Goal: Task Accomplishment & Management: Complete application form

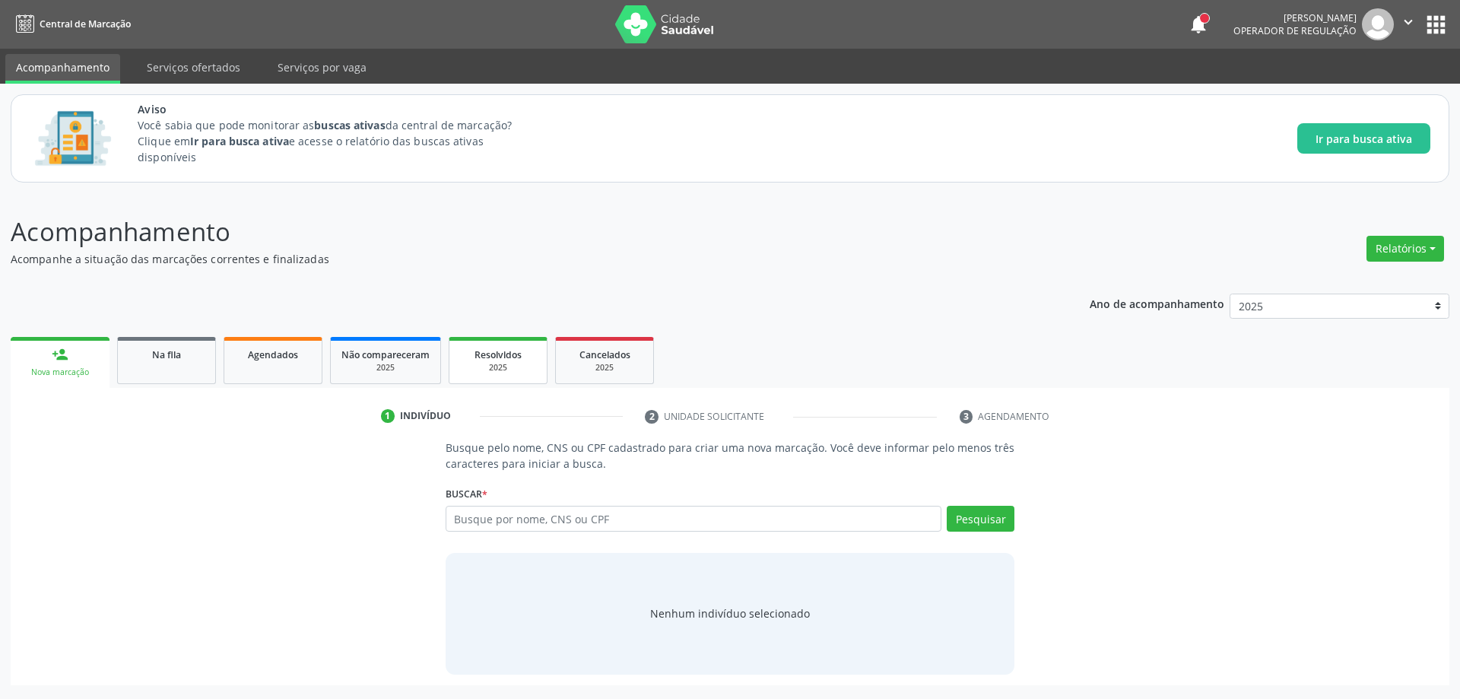
click at [517, 366] on div "2025" at bounding box center [498, 367] width 76 height 11
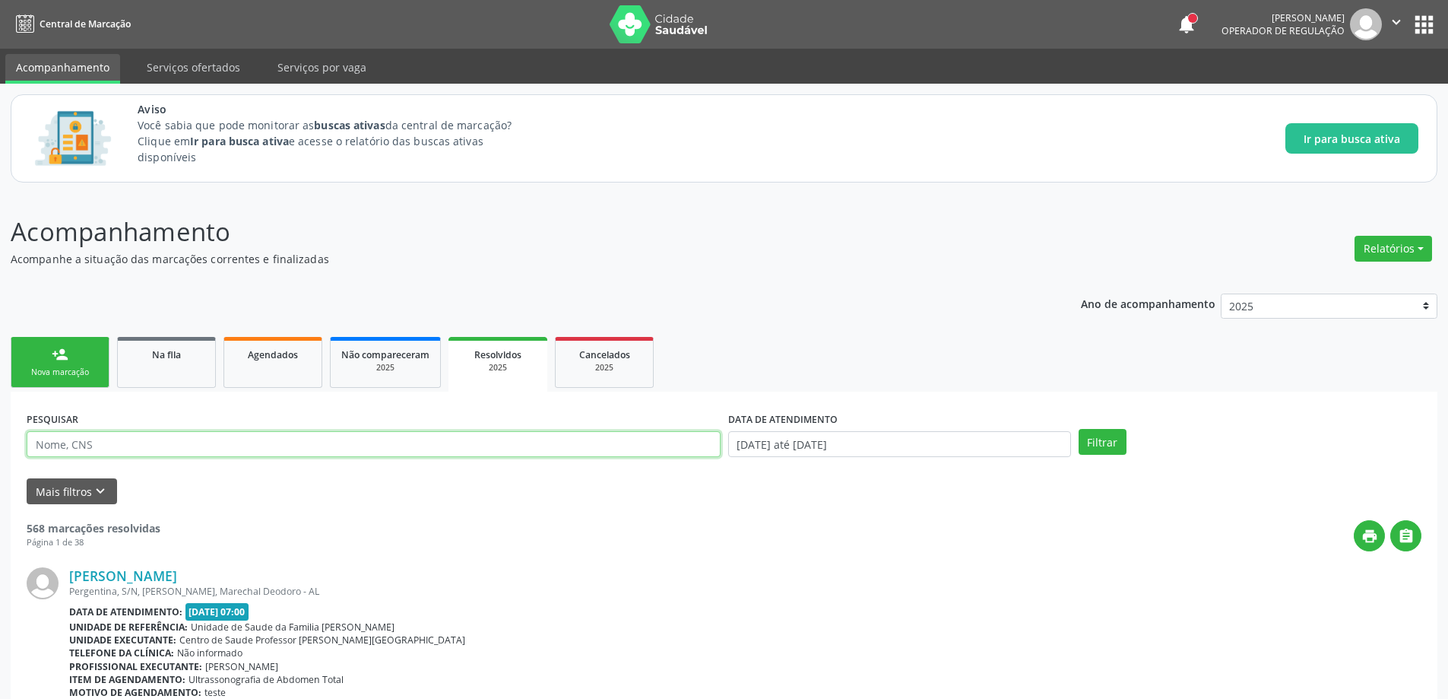
paste input "703002865438979"
type input "703002865438979"
click at [1102, 445] on button "Filtrar" at bounding box center [1103, 442] width 48 height 26
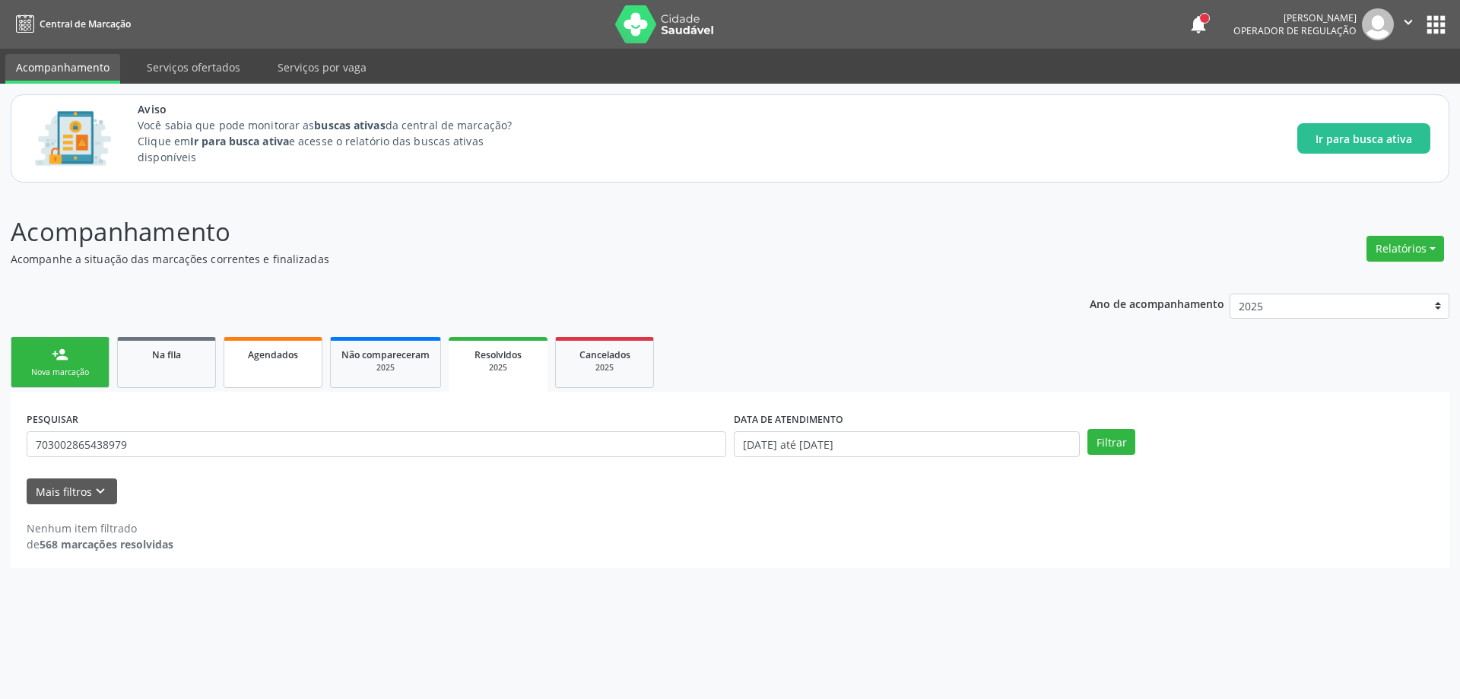
click at [265, 367] on link "Agendados" at bounding box center [273, 362] width 99 height 51
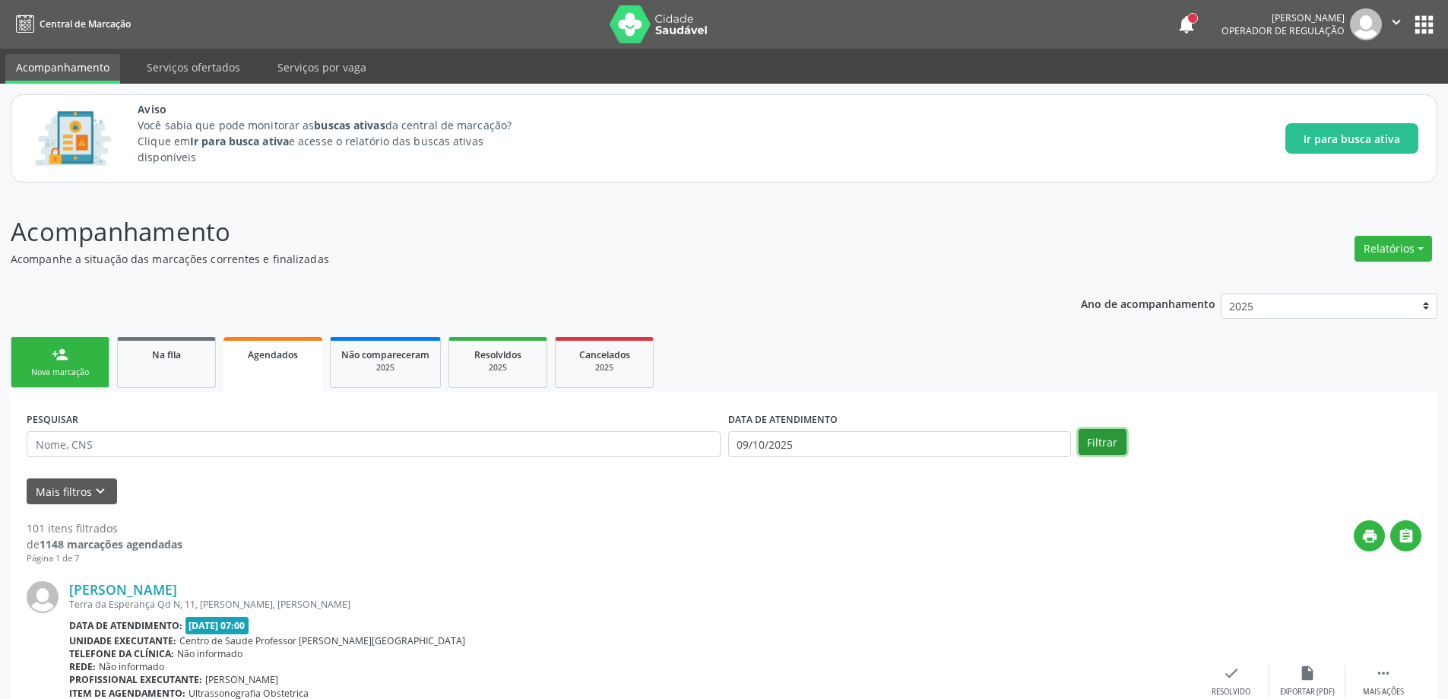
click at [1116, 446] on button "Filtrar" at bounding box center [1103, 442] width 48 height 26
paste input "703002865438979"
type input "703002865438979"
click at [1120, 441] on button "Filtrar" at bounding box center [1103, 442] width 48 height 26
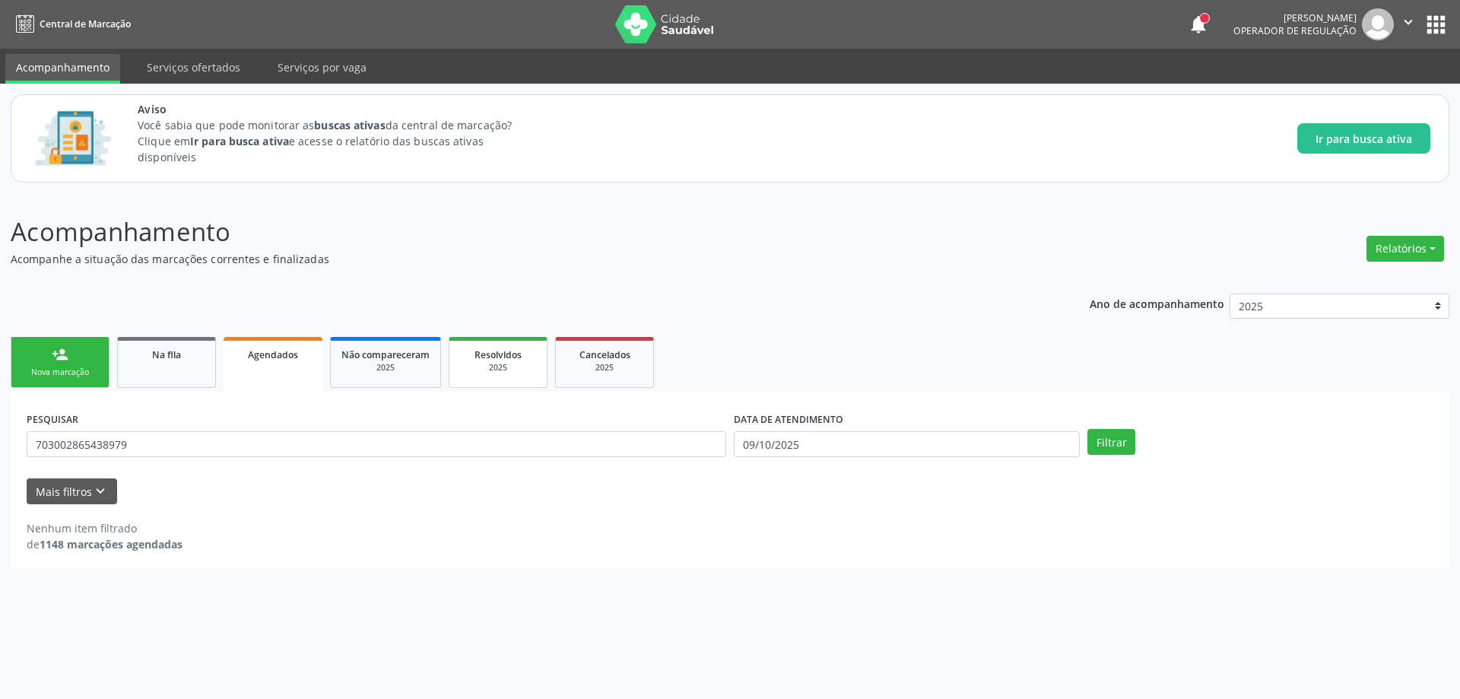
click at [520, 369] on div "2025" at bounding box center [498, 367] width 76 height 11
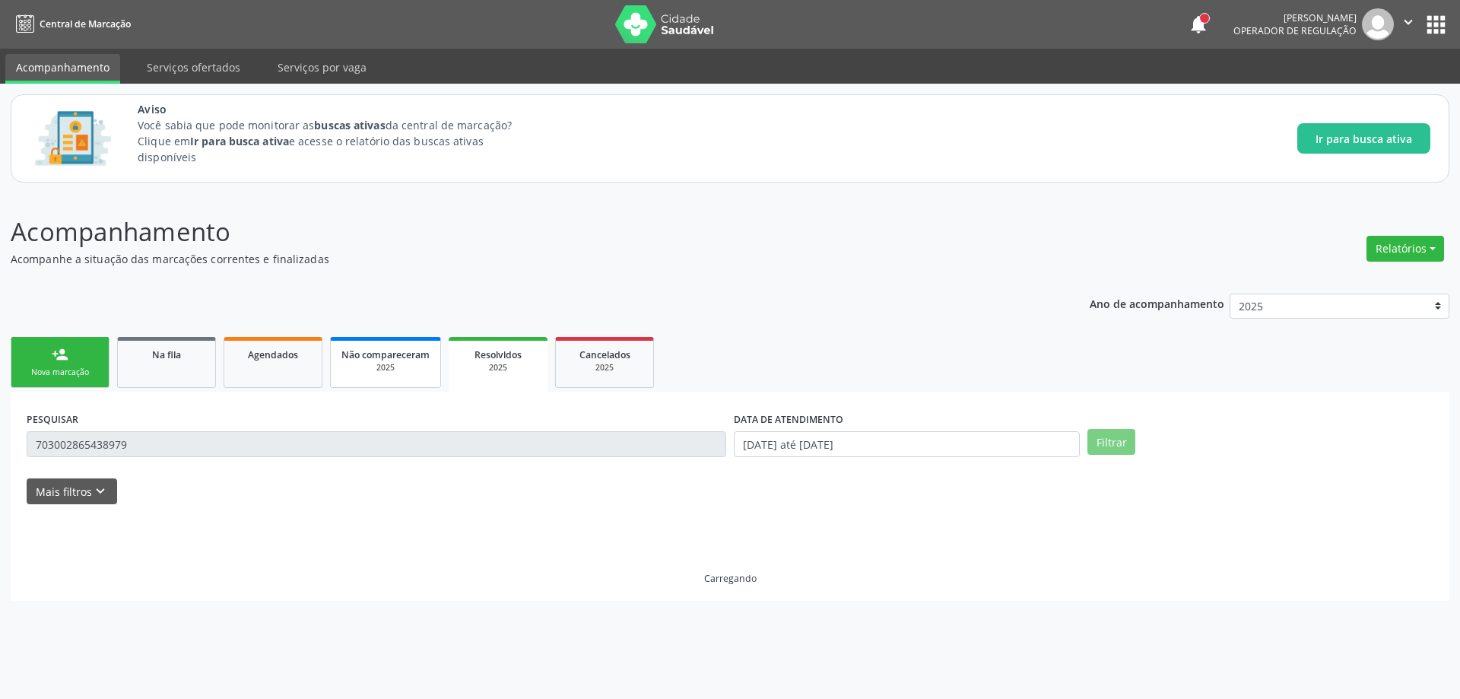
click at [405, 370] on div "2025" at bounding box center [385, 367] width 88 height 11
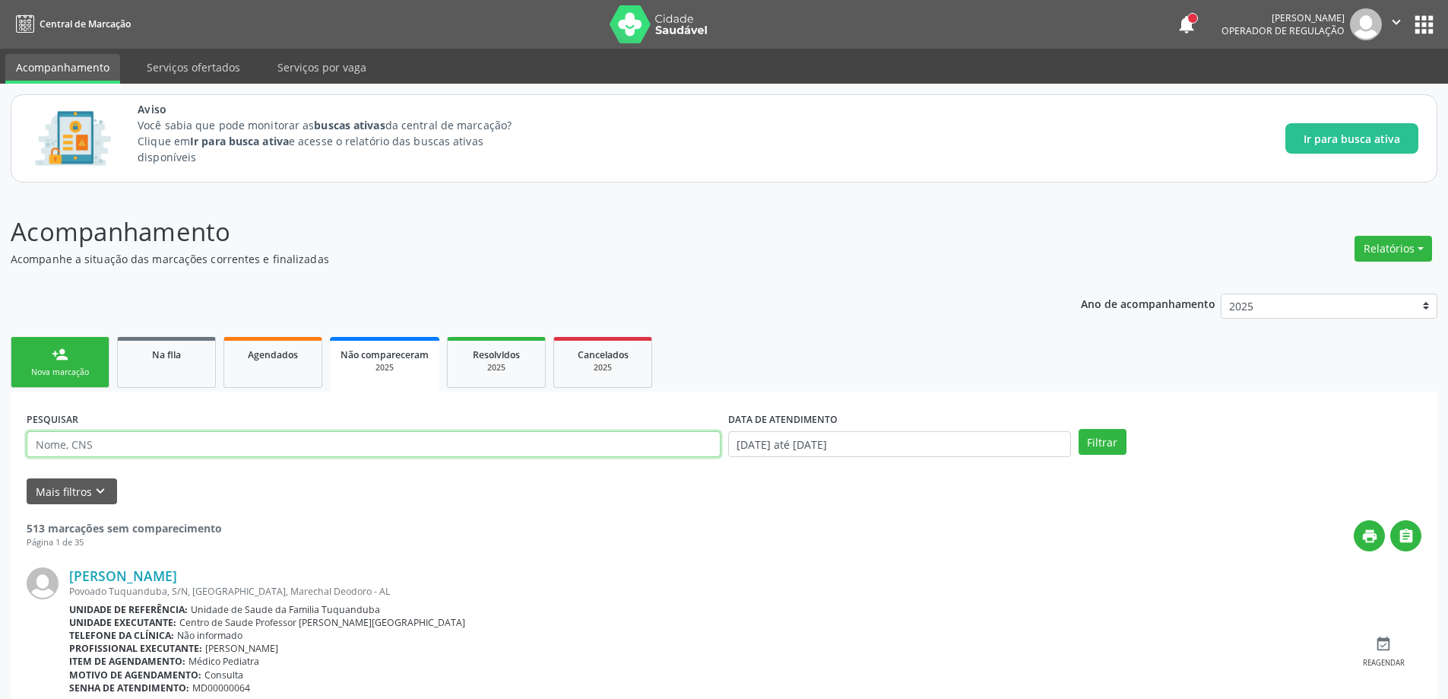
paste input "703002865438979"
type input "703002865438979"
click at [1089, 443] on button "Filtrar" at bounding box center [1103, 442] width 48 height 26
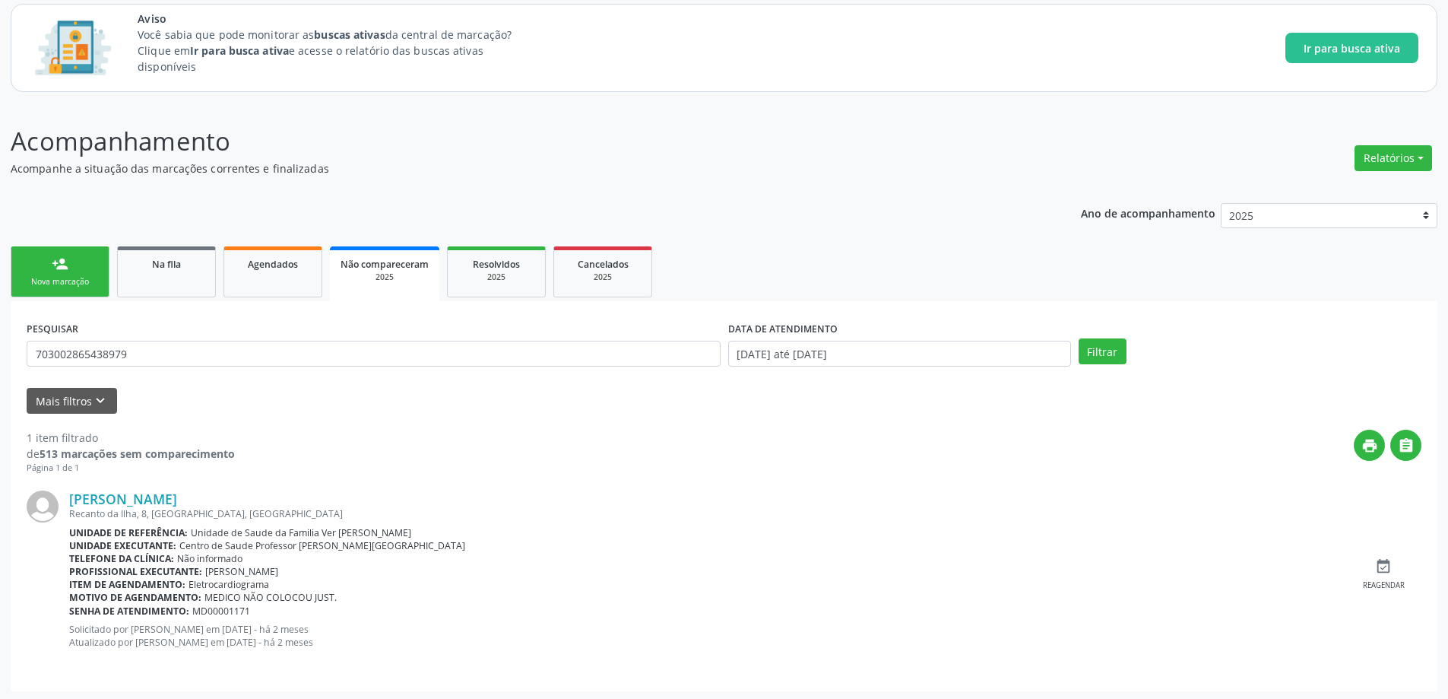
scroll to position [94, 0]
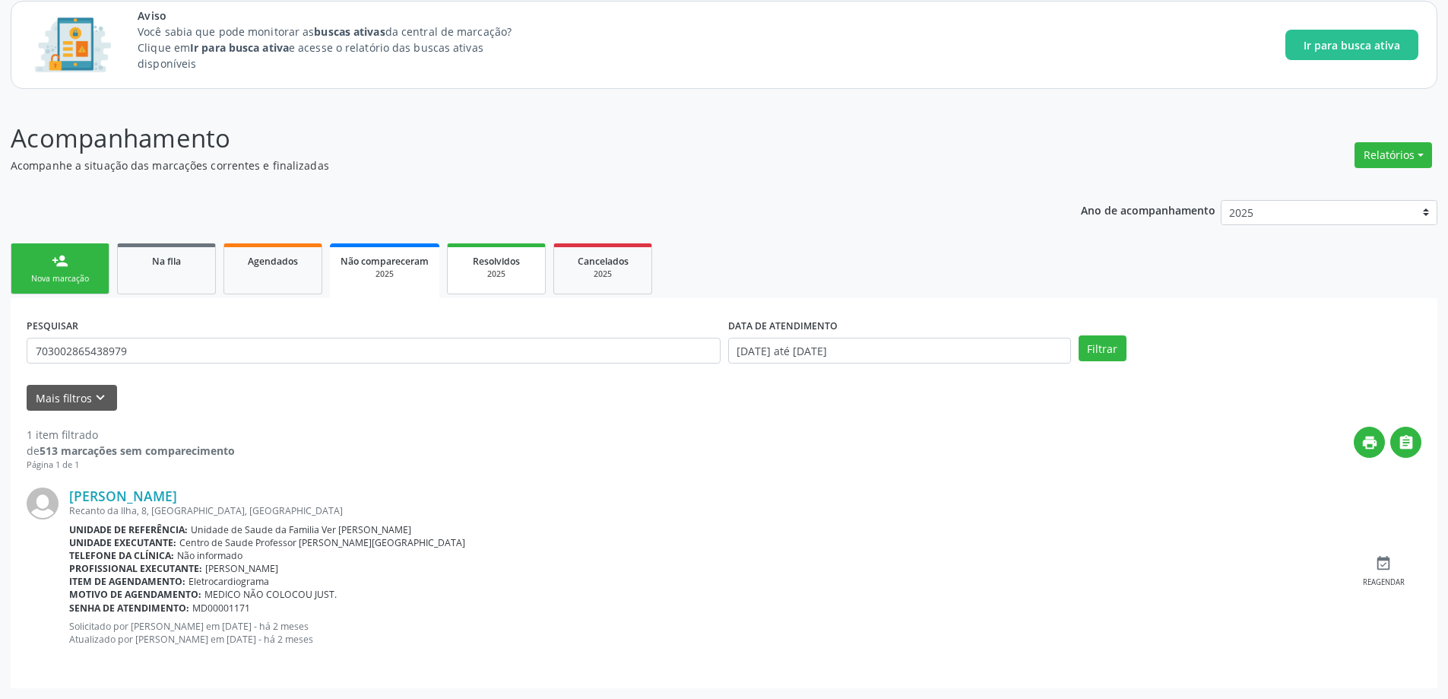
click at [476, 281] on link "Resolvidos 2025" at bounding box center [496, 268] width 99 height 51
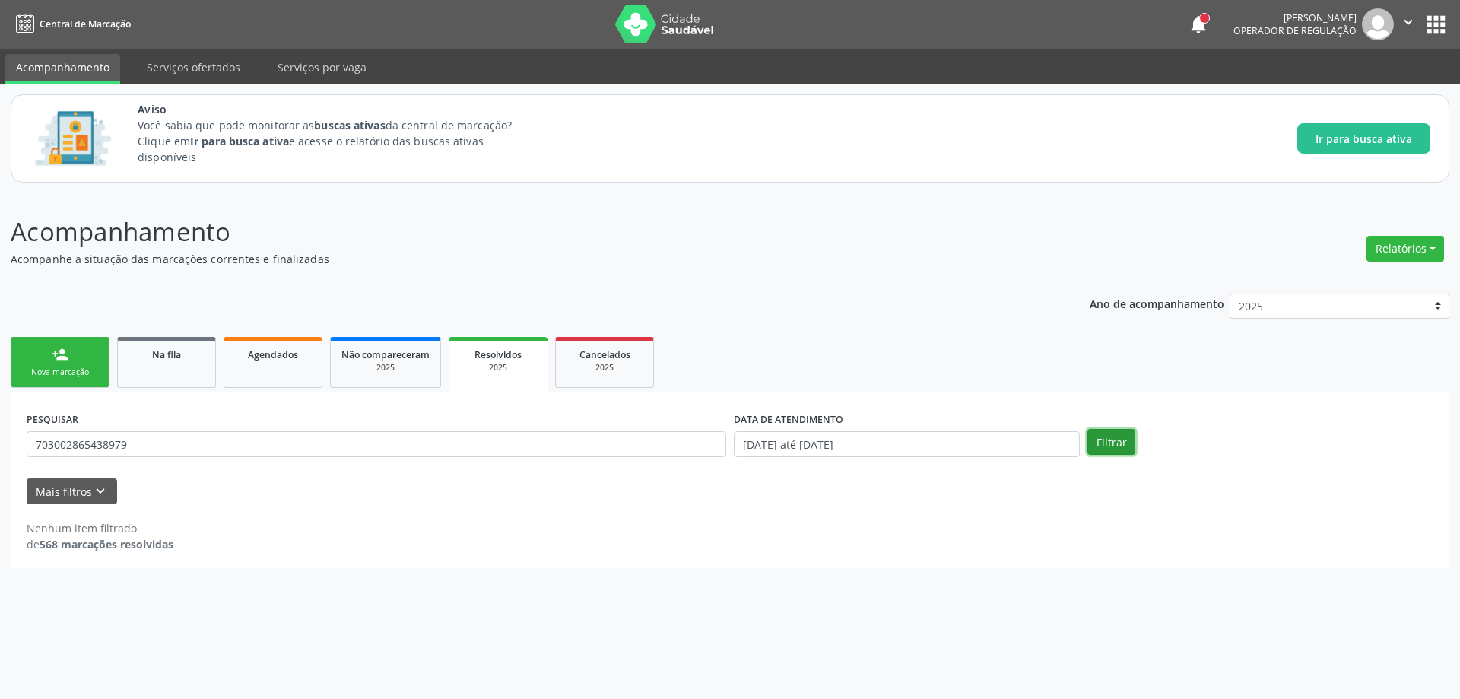
click at [1109, 441] on button "Filtrar" at bounding box center [1111, 442] width 48 height 26
click at [161, 376] on link "Na fila" at bounding box center [166, 362] width 99 height 51
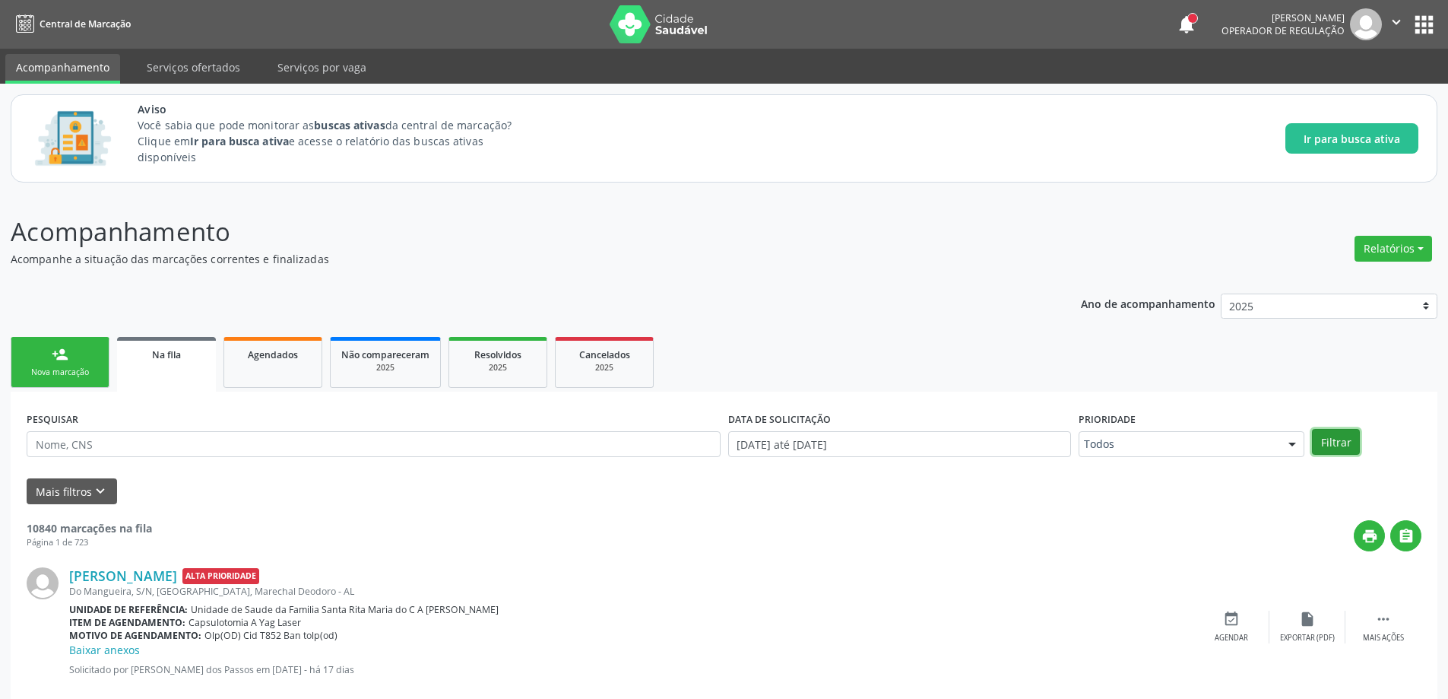
click at [1324, 444] on button "Filtrar" at bounding box center [1336, 442] width 48 height 26
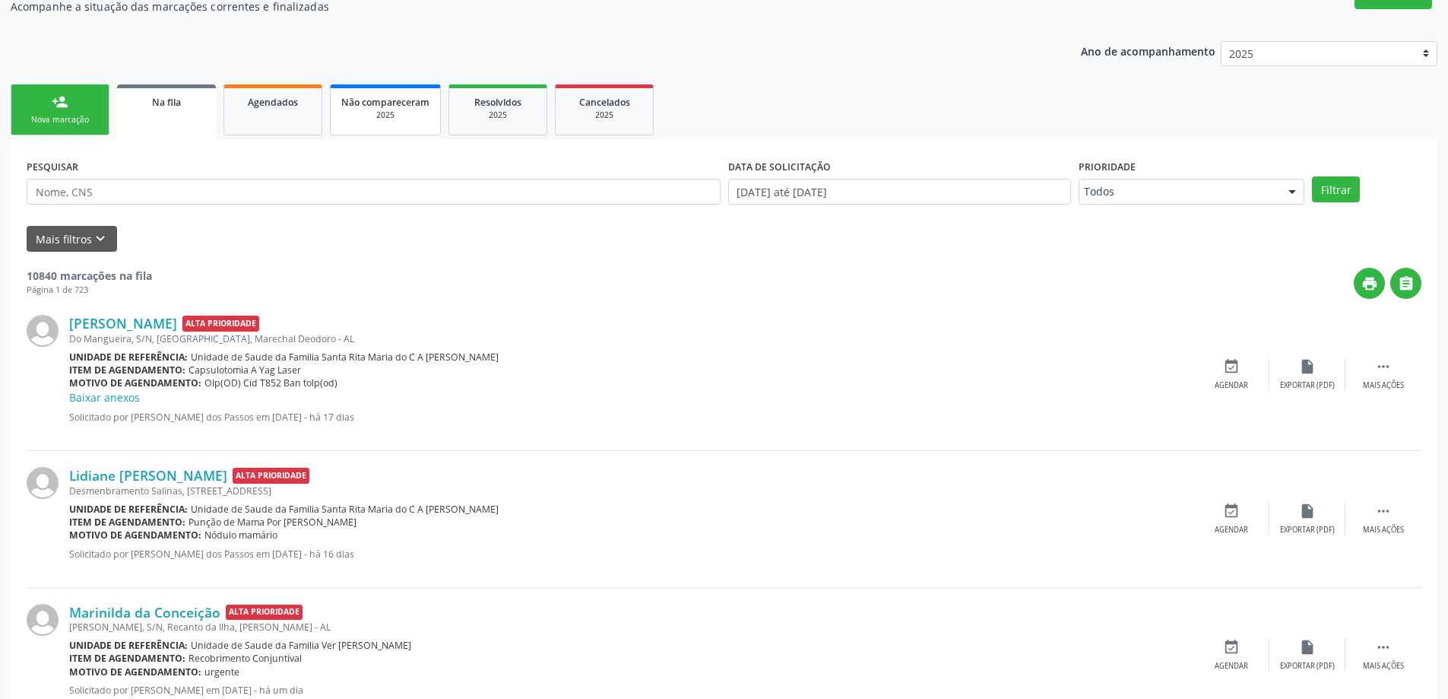
scroll to position [152, 0]
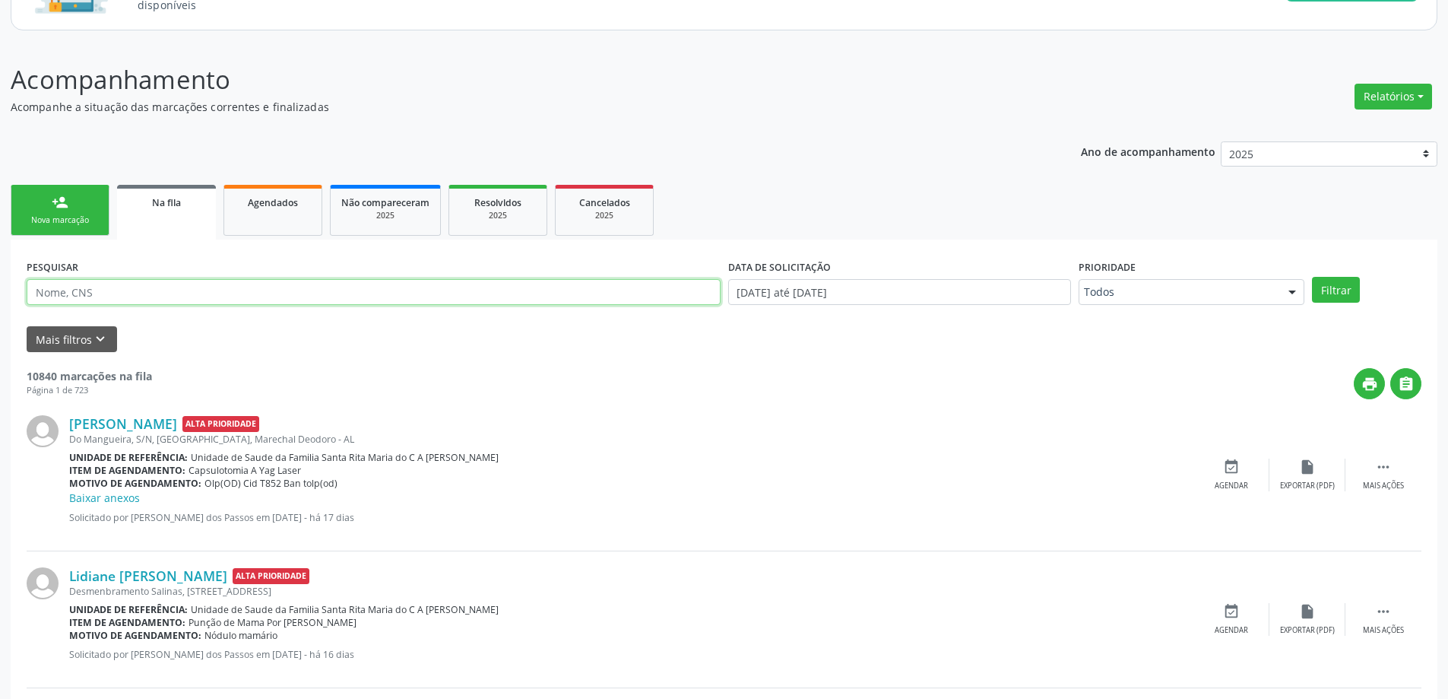
click at [258, 292] on input "text" at bounding box center [374, 292] width 694 height 26
paste input "703002865438979"
type input "703002865438979"
click at [1343, 302] on button "Filtrar" at bounding box center [1336, 290] width 48 height 26
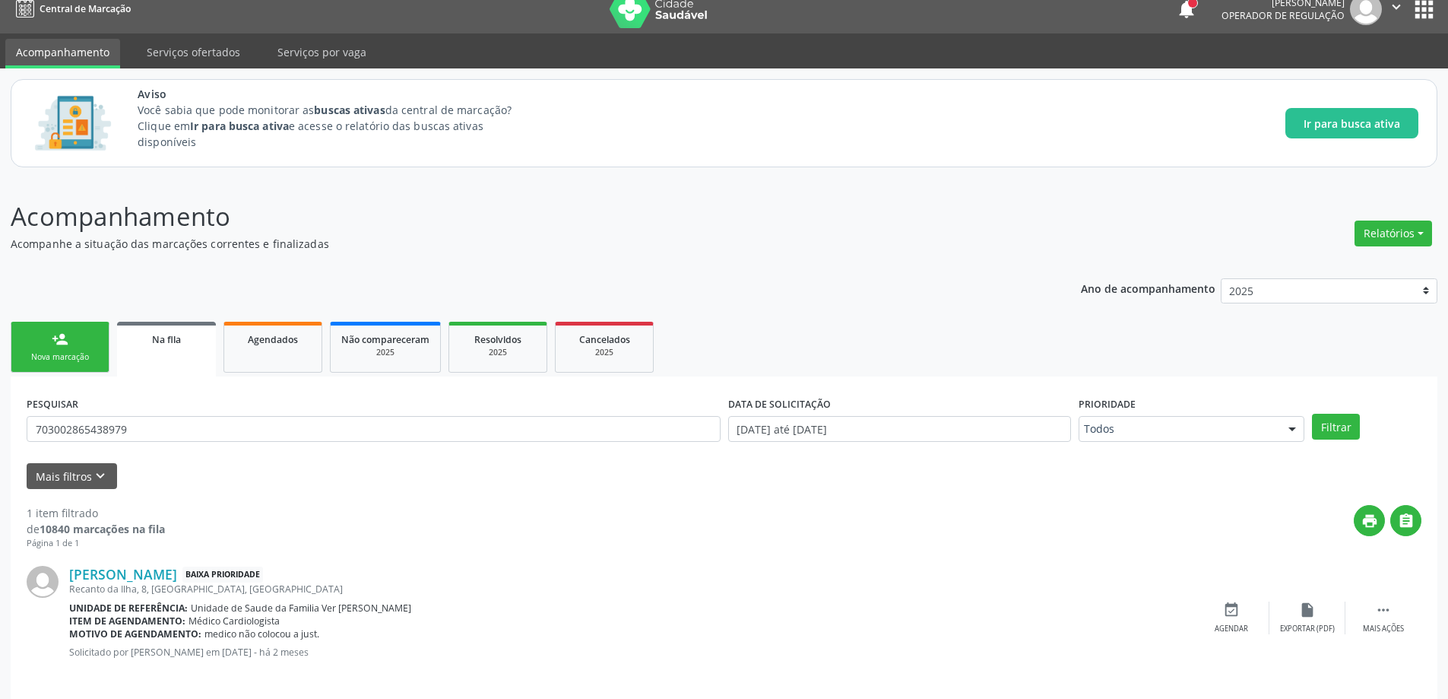
scroll to position [28, 0]
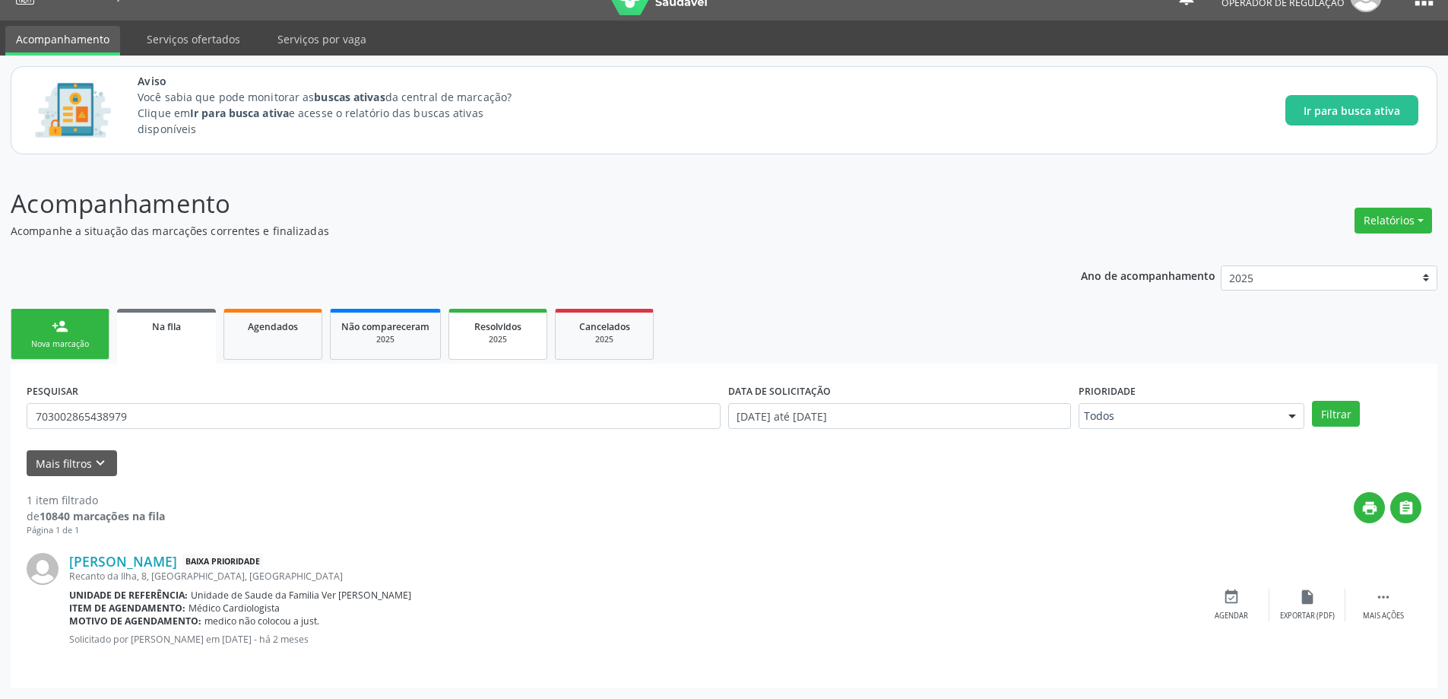
click at [528, 349] on link "Resolvidos 2025" at bounding box center [498, 334] width 99 height 51
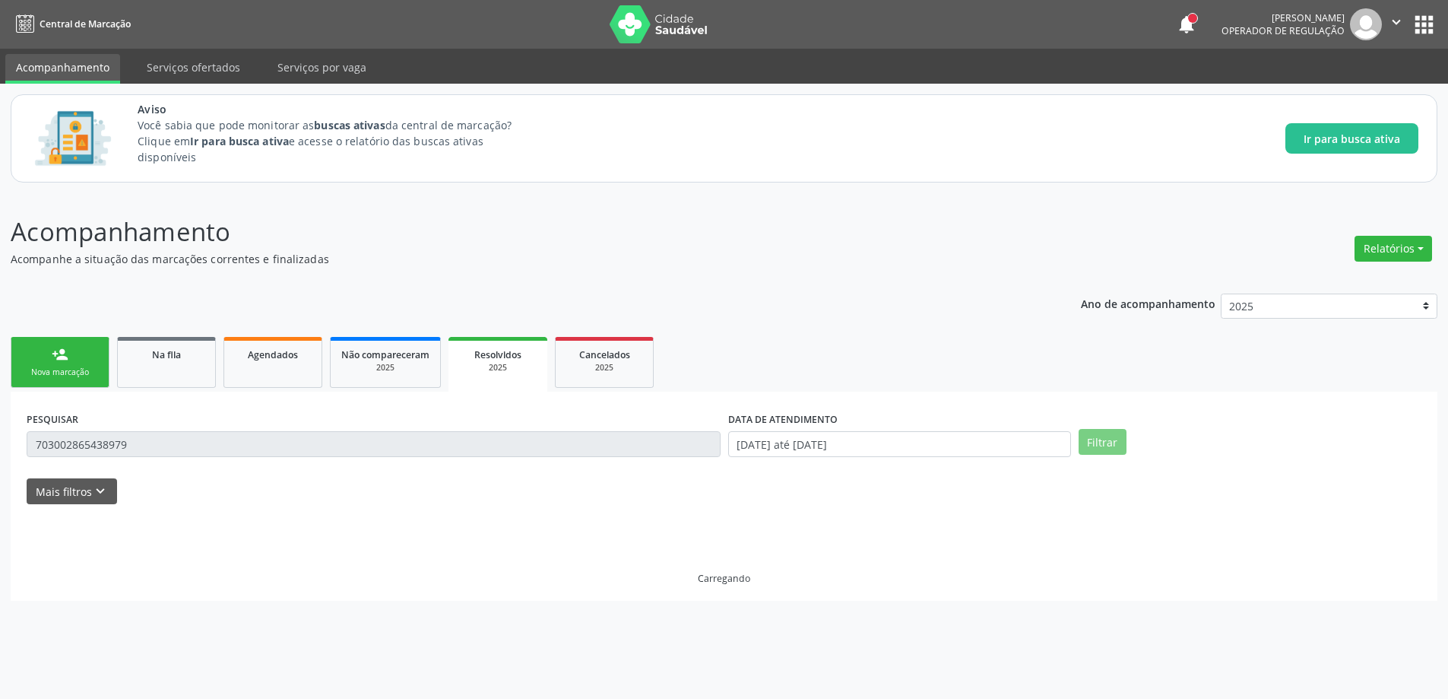
scroll to position [0, 0]
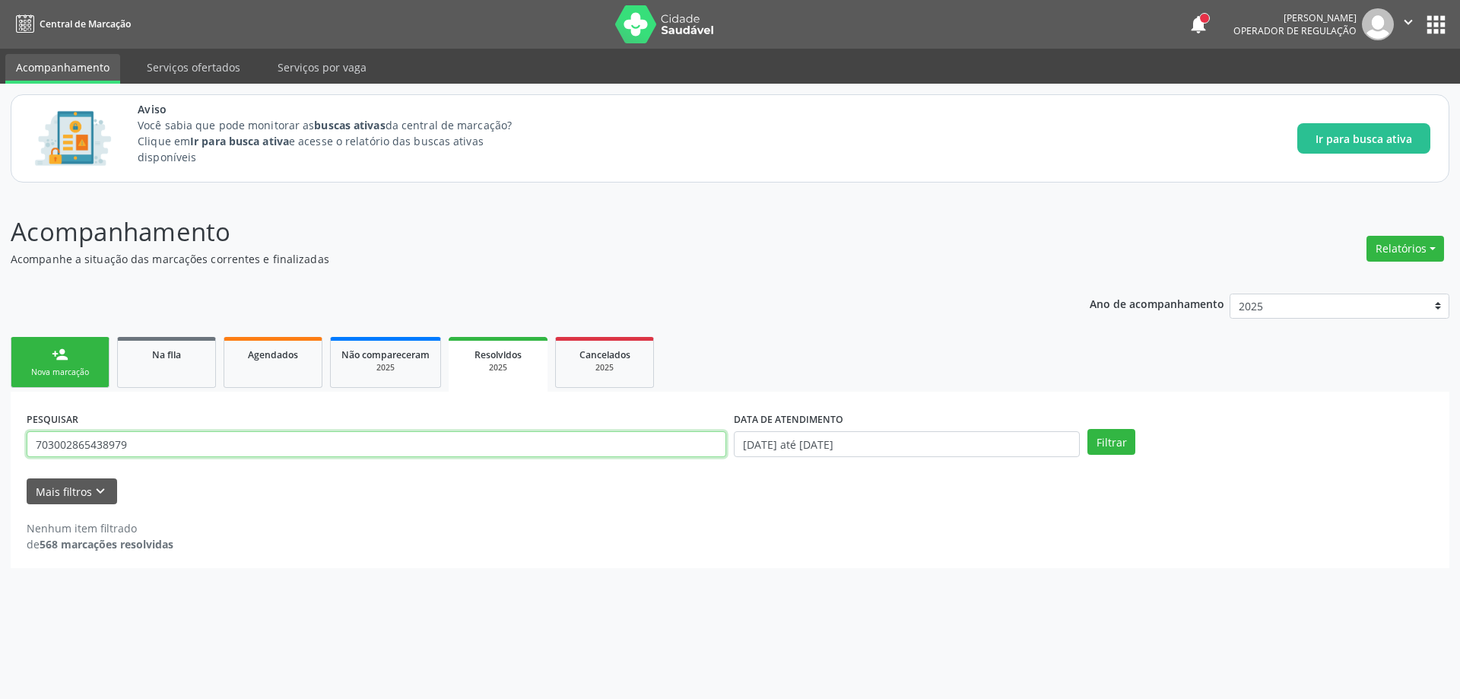
click at [305, 436] on input "703002865438979" at bounding box center [376, 444] width 699 height 26
click at [1114, 449] on button "Filtrar" at bounding box center [1111, 442] width 48 height 26
click at [297, 365] on link "Agendados" at bounding box center [273, 362] width 99 height 51
click at [179, 367] on link "Na fila" at bounding box center [166, 362] width 99 height 51
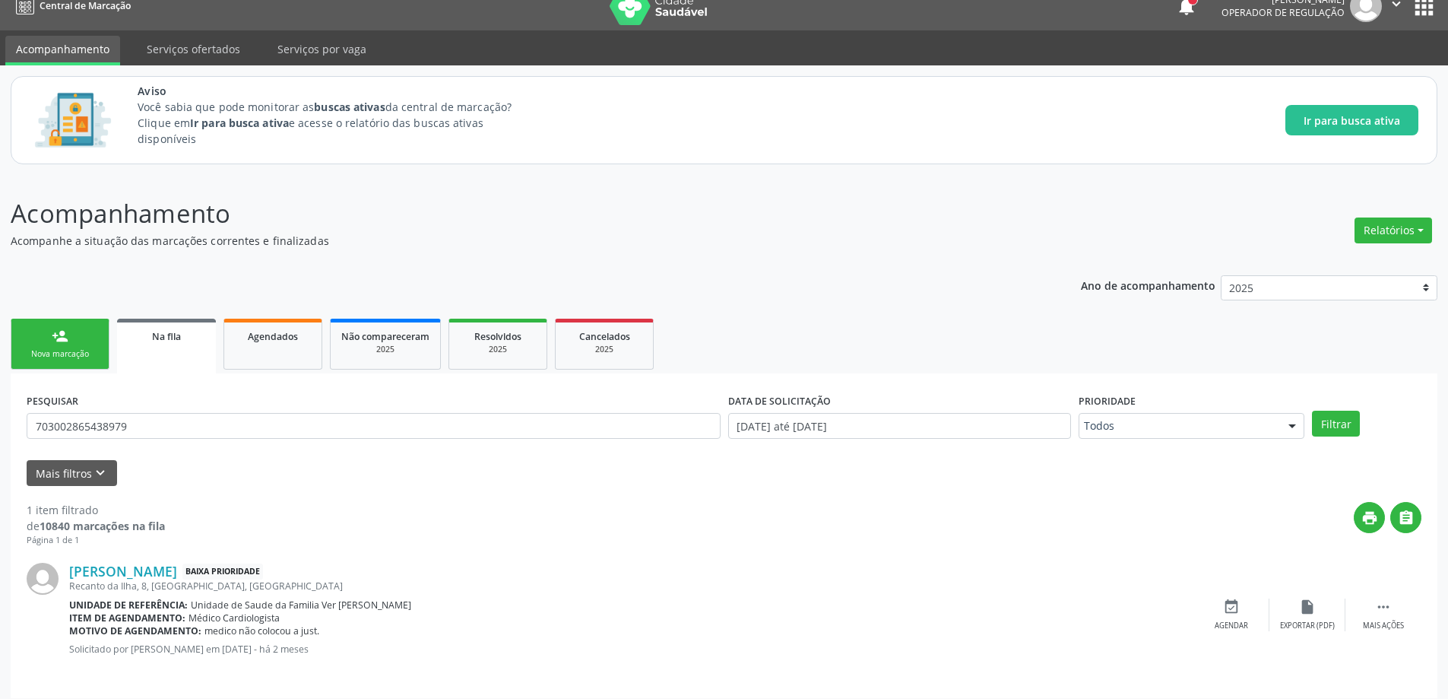
scroll to position [28, 0]
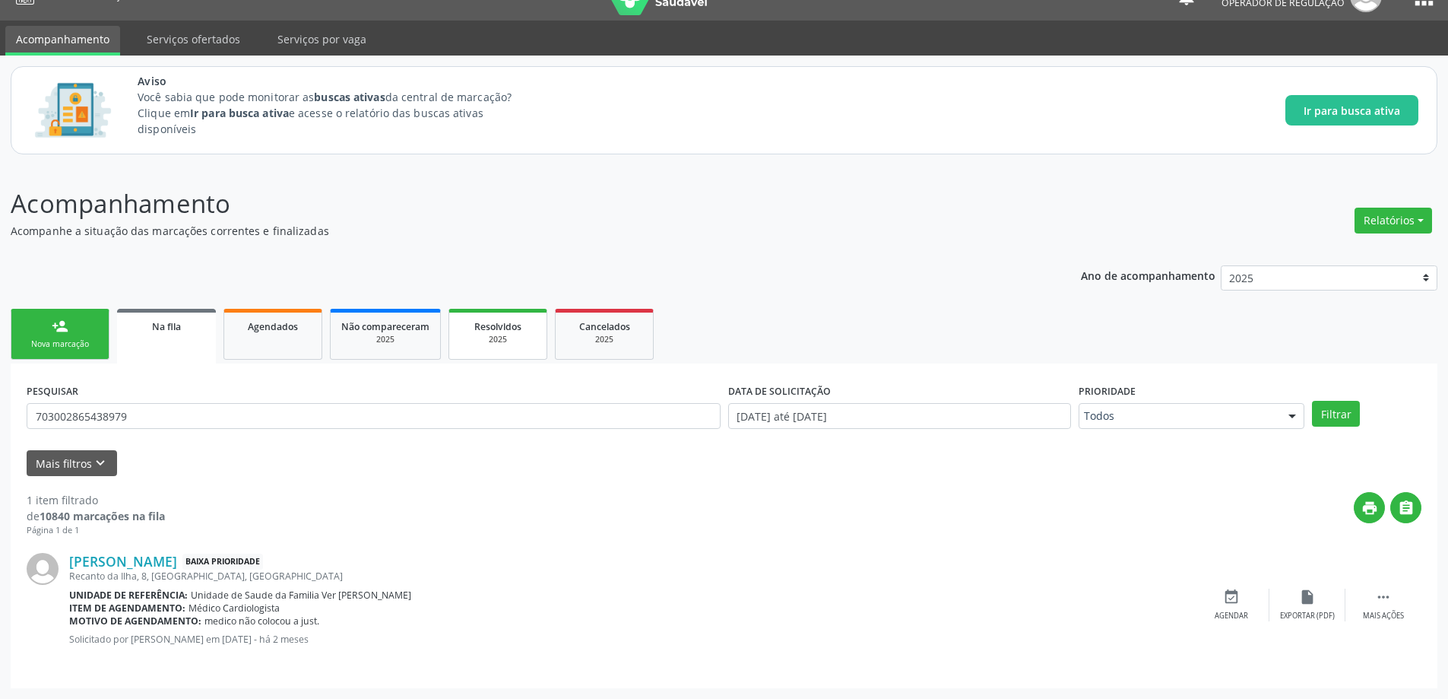
click at [505, 333] on div "Resolvidos" at bounding box center [498, 326] width 76 height 16
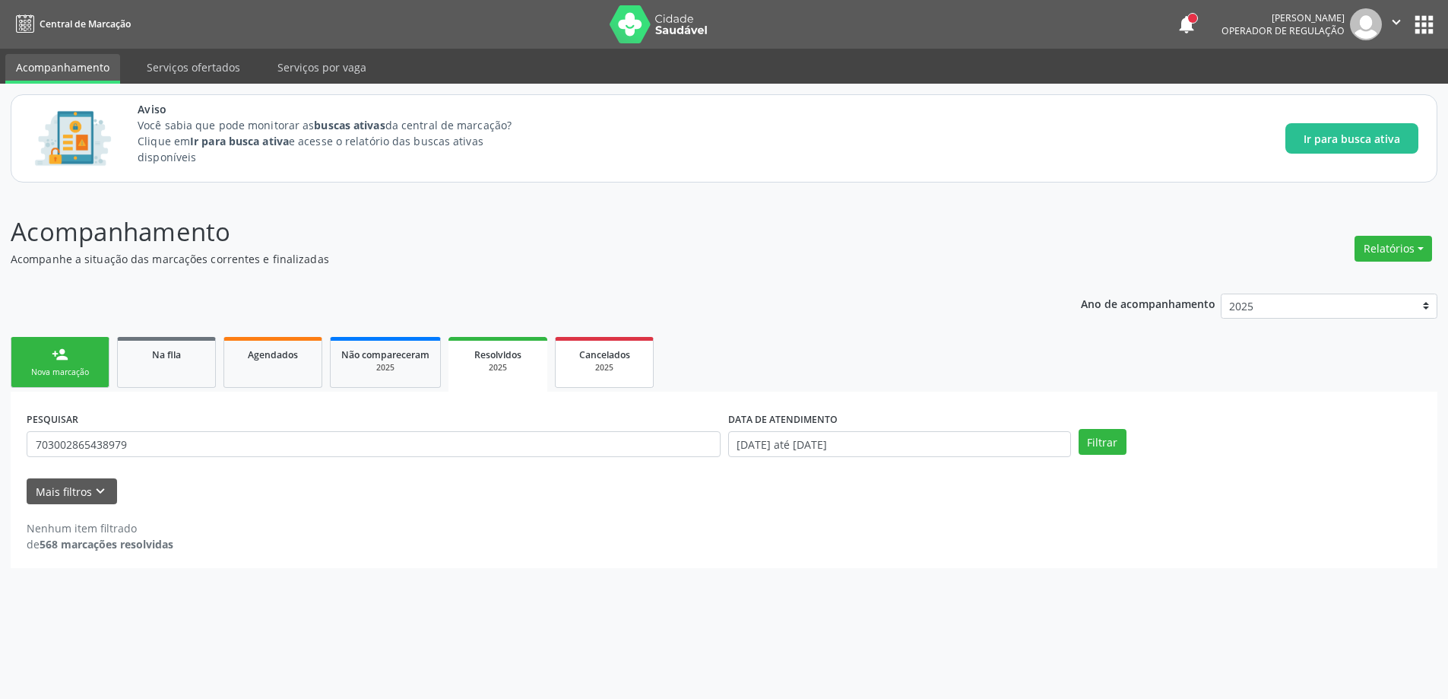
scroll to position [0, 0]
click at [188, 376] on link "Na fila" at bounding box center [166, 362] width 99 height 51
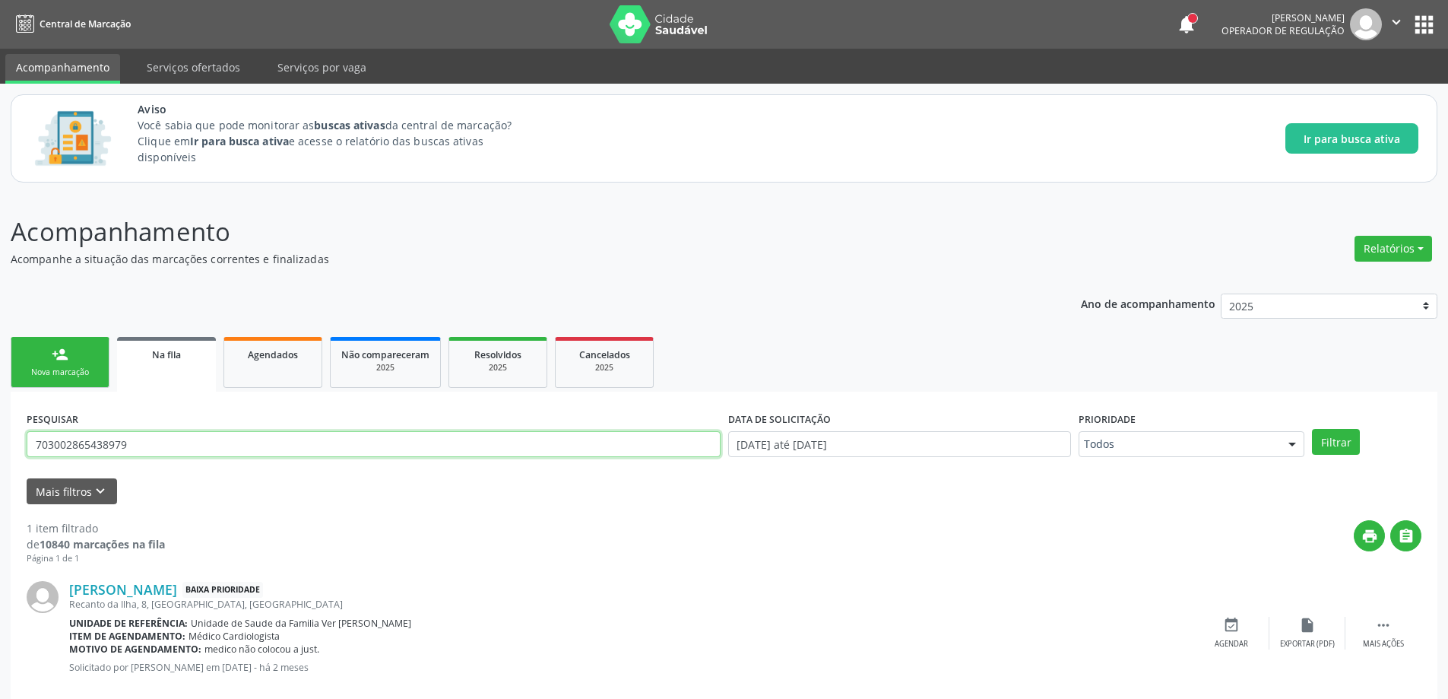
click at [186, 443] on input "703002865438979" at bounding box center [374, 444] width 694 height 26
type input "7"
paste input "708000828013721"
type input "708000828013721"
click at [511, 360] on span "Resolvidos" at bounding box center [497, 354] width 47 height 13
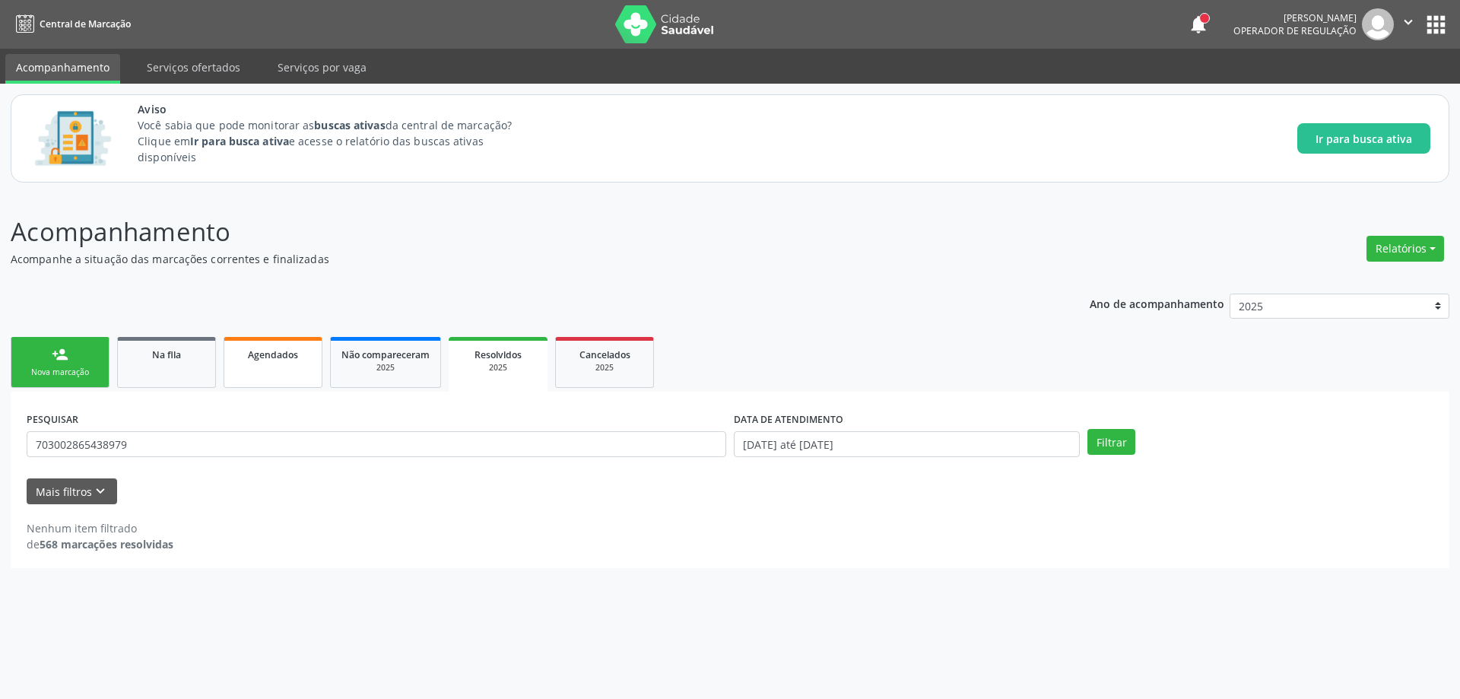
click at [293, 366] on link "Agendados" at bounding box center [273, 362] width 99 height 51
click at [1137, 450] on div "Filtrar" at bounding box center [1260, 442] width 354 height 26
click at [1123, 444] on button "Filtrar" at bounding box center [1111, 442] width 48 height 26
click at [503, 357] on span "Resolvidos" at bounding box center [497, 354] width 47 height 13
click at [1113, 448] on button "Filtrar" at bounding box center [1111, 442] width 48 height 26
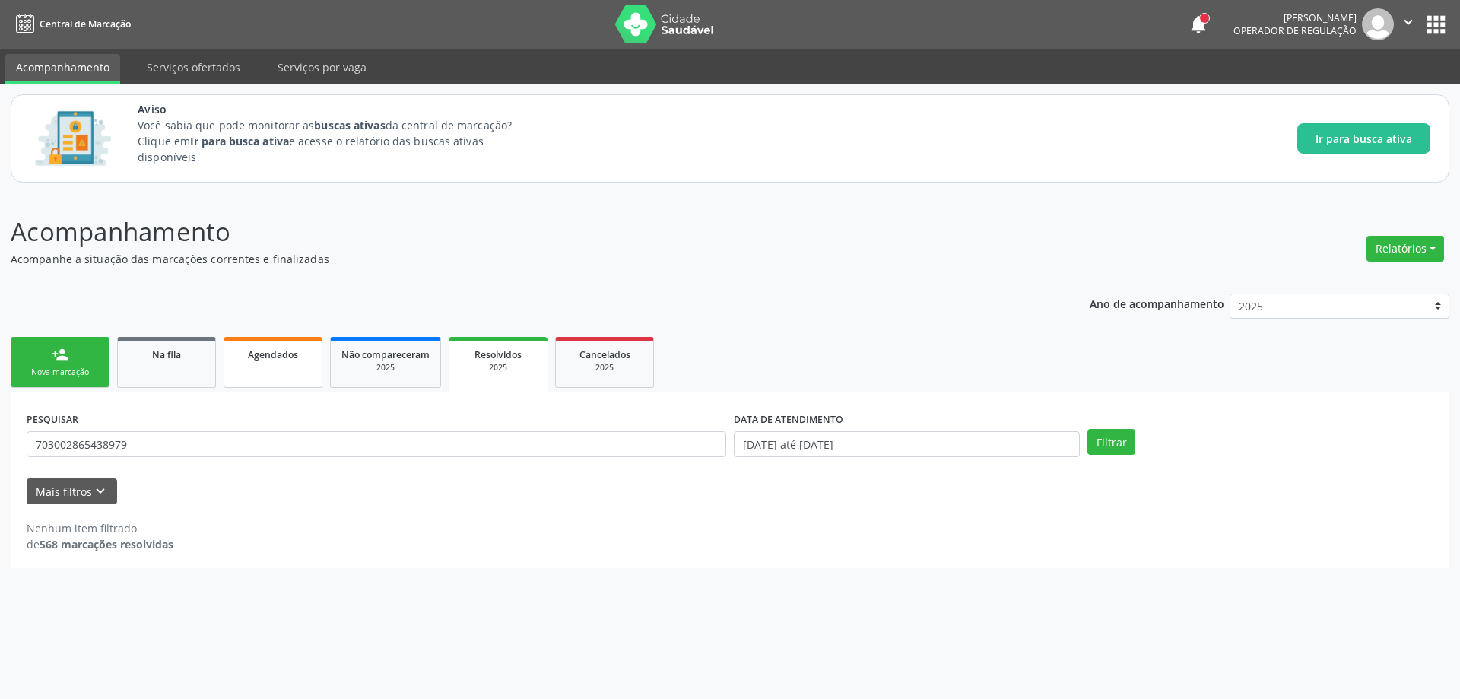
click at [278, 355] on span "Agendados" at bounding box center [273, 354] width 50 height 13
click at [158, 451] on input "703002865438979" at bounding box center [376, 444] width 699 height 26
type input "7"
paste input "708000828013721"
type input "708000828013721"
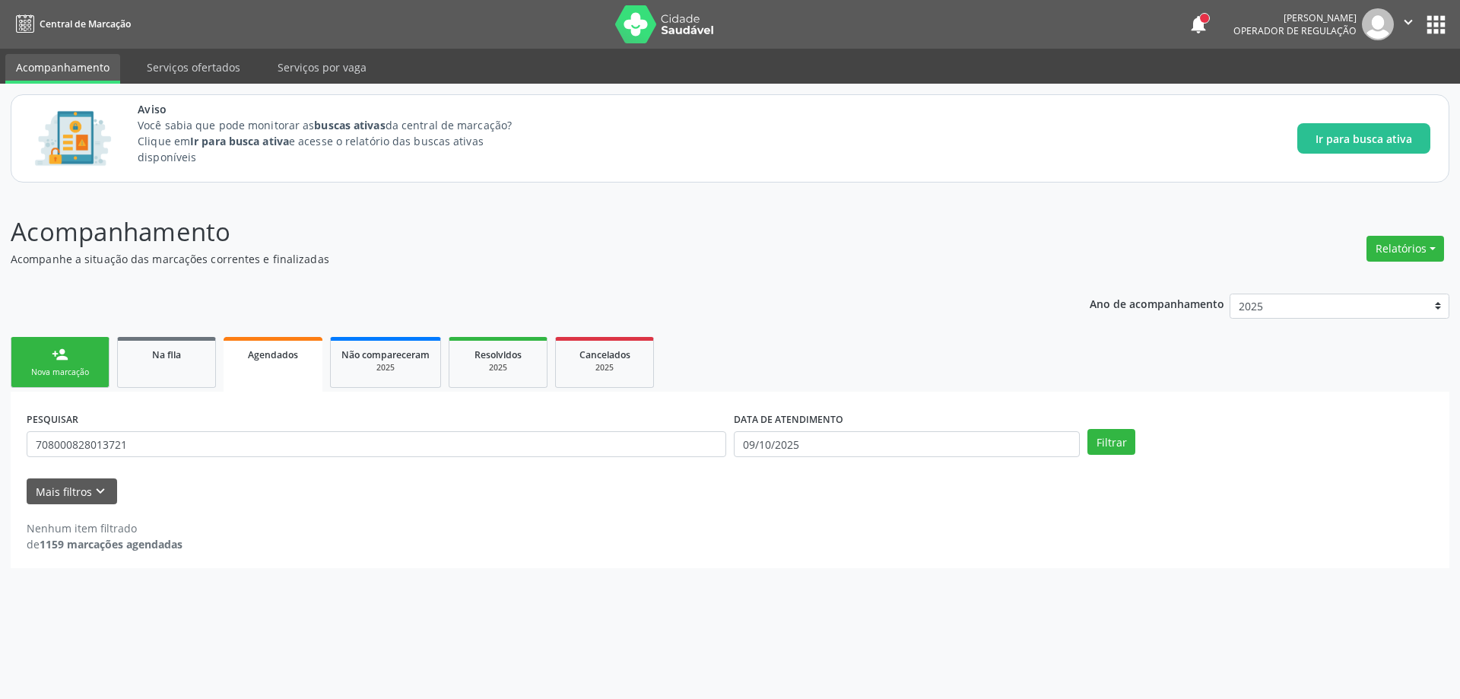
click at [290, 353] on span "Agendados" at bounding box center [273, 354] width 50 height 13
click at [1099, 443] on button "Filtrar" at bounding box center [1111, 442] width 48 height 26
click at [500, 363] on div "2025" at bounding box center [498, 367] width 76 height 11
click at [1127, 439] on button "Filtrar" at bounding box center [1111, 442] width 48 height 26
click at [202, 434] on input "703002865438979" at bounding box center [376, 444] width 699 height 26
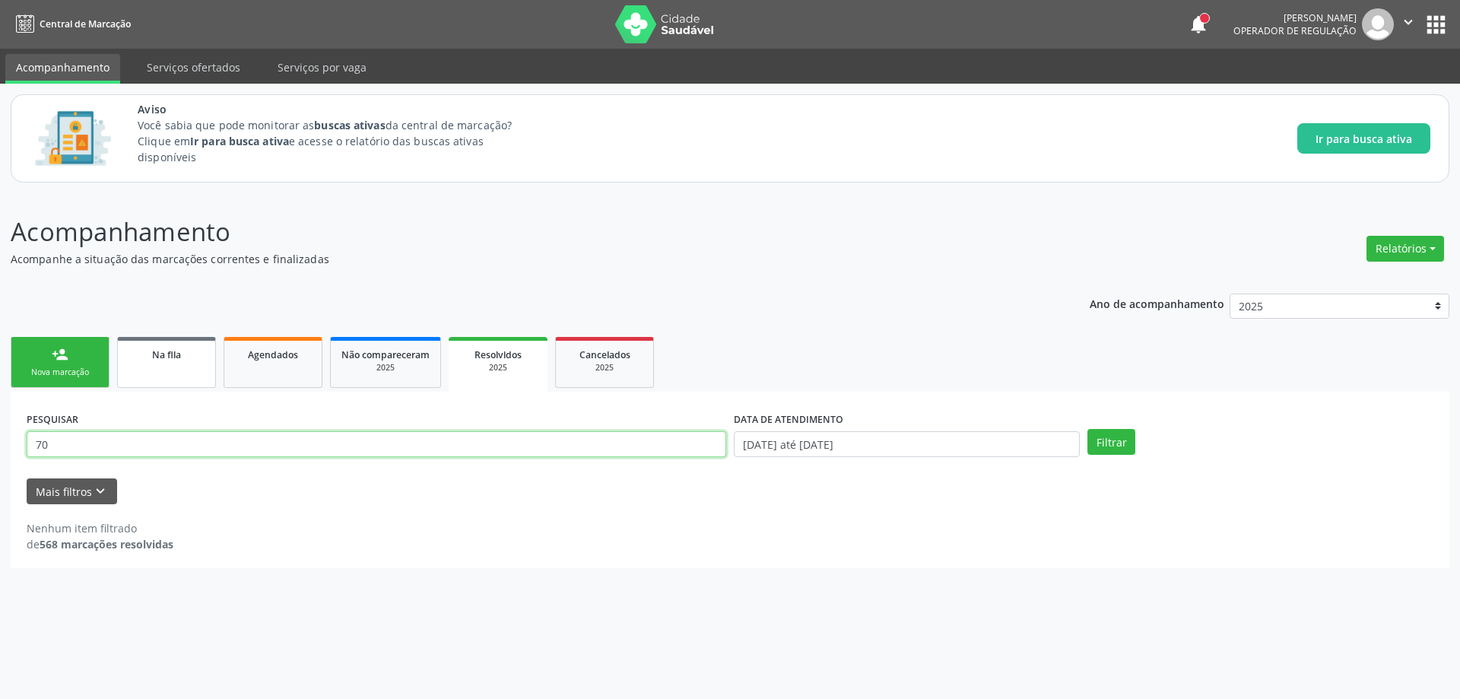
type input "7"
click at [174, 364] on link "Na fila" at bounding box center [166, 362] width 99 height 51
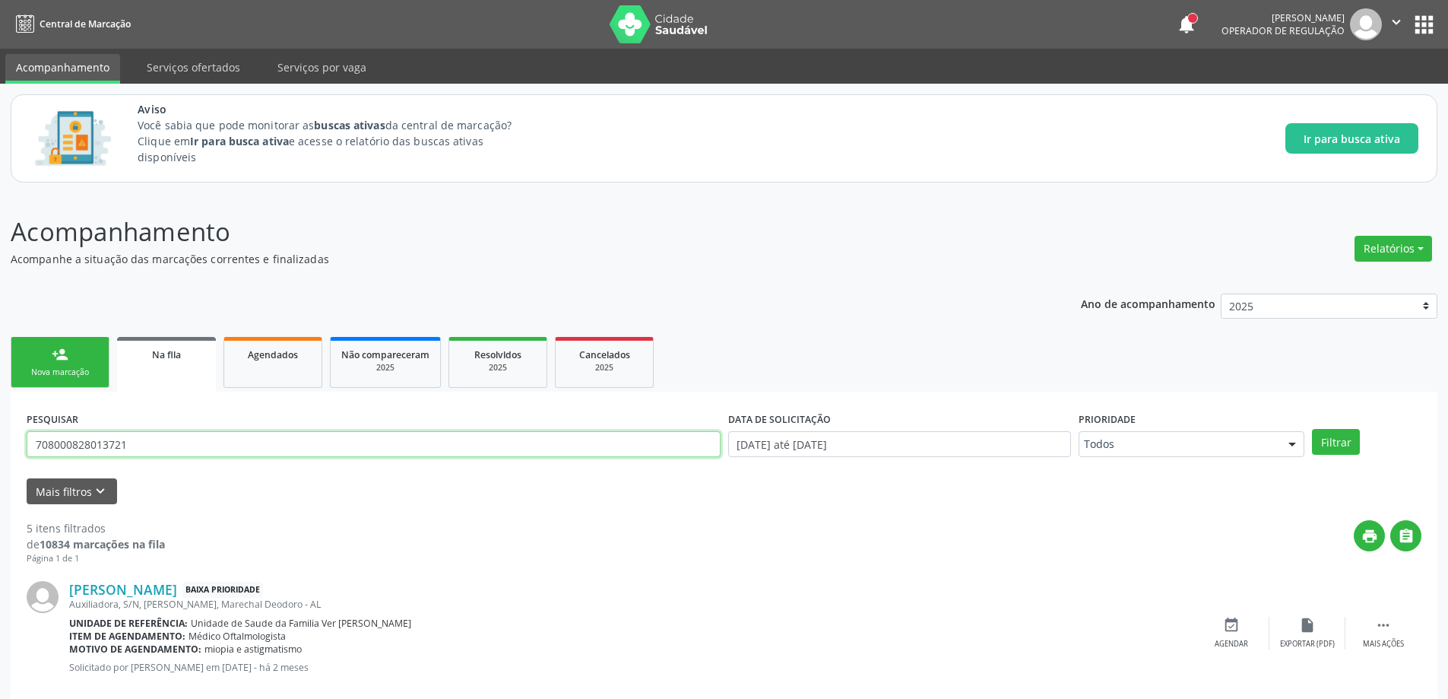
click at [147, 445] on input "708000828013721" at bounding box center [374, 444] width 694 height 26
type input "7"
paste input "704207714684084"
click at [169, 372] on link "Na fila" at bounding box center [166, 364] width 99 height 55
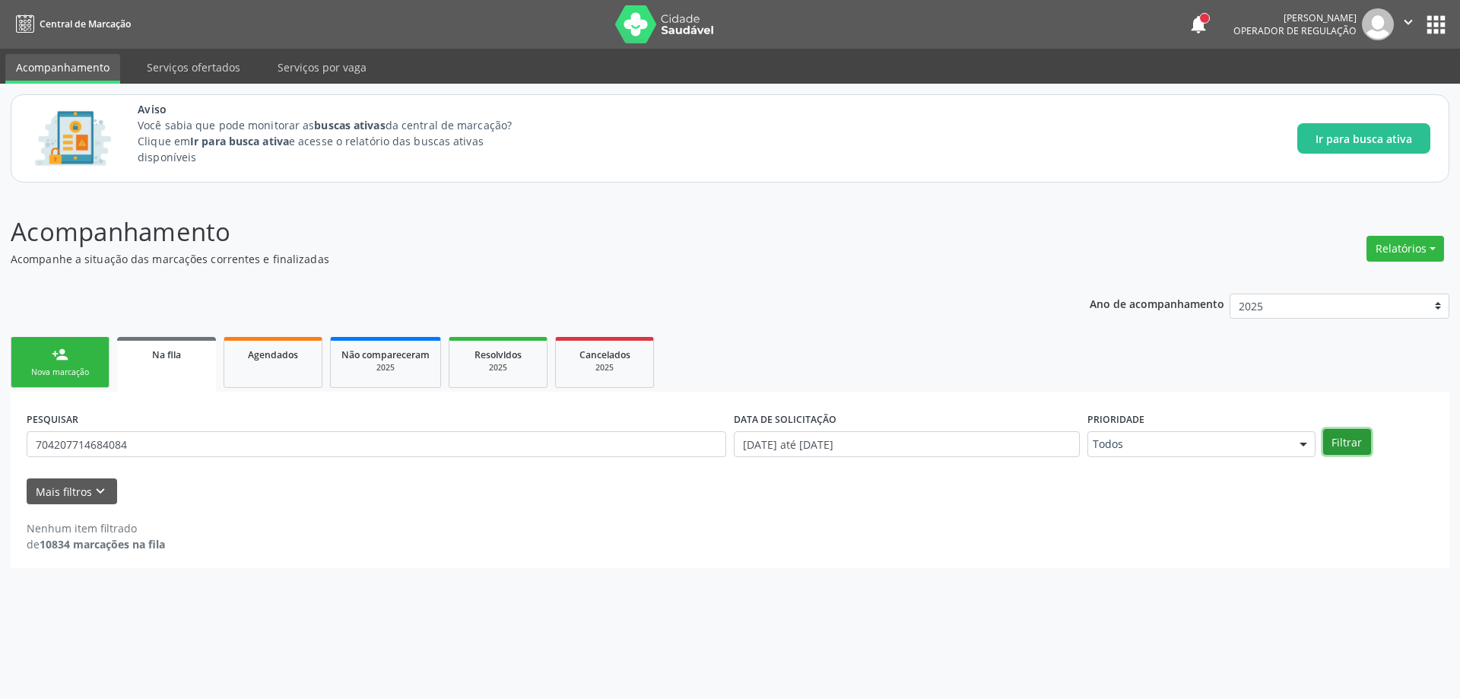
click at [1340, 444] on button "Filtrar" at bounding box center [1347, 442] width 48 height 26
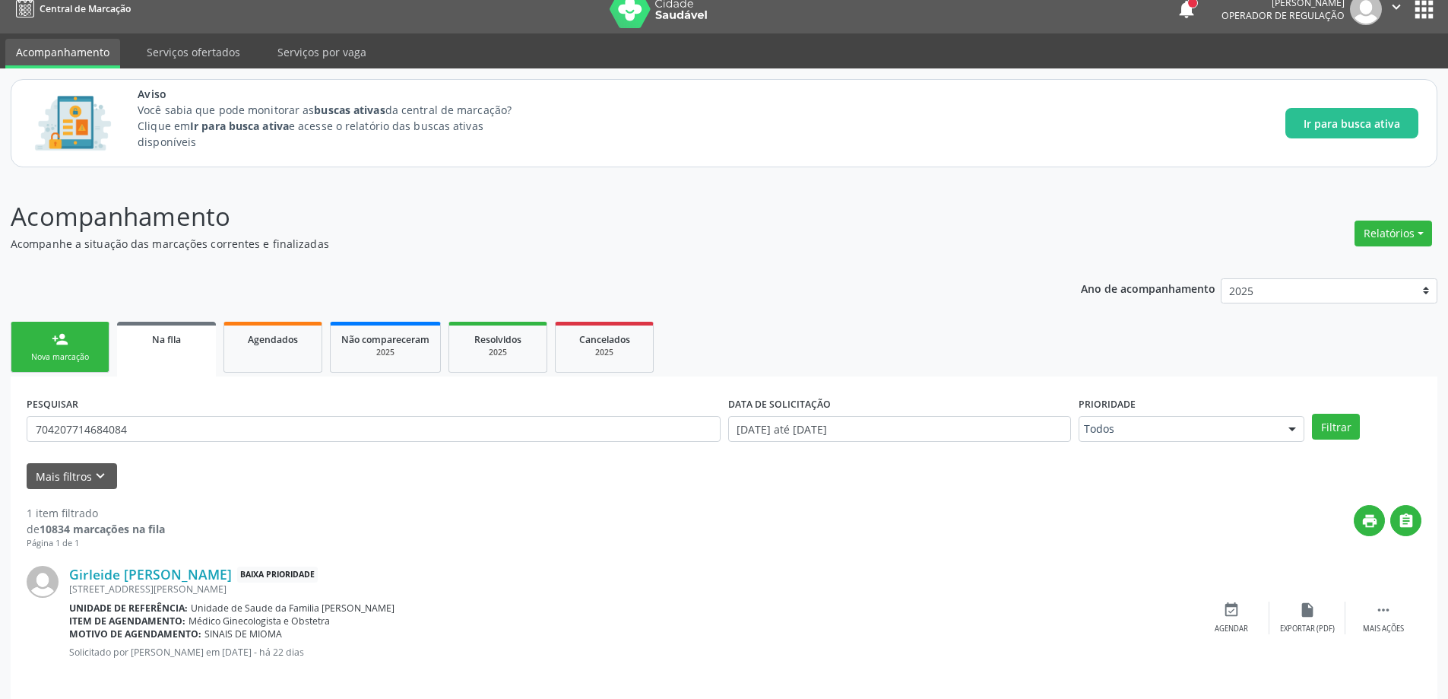
scroll to position [28, 0]
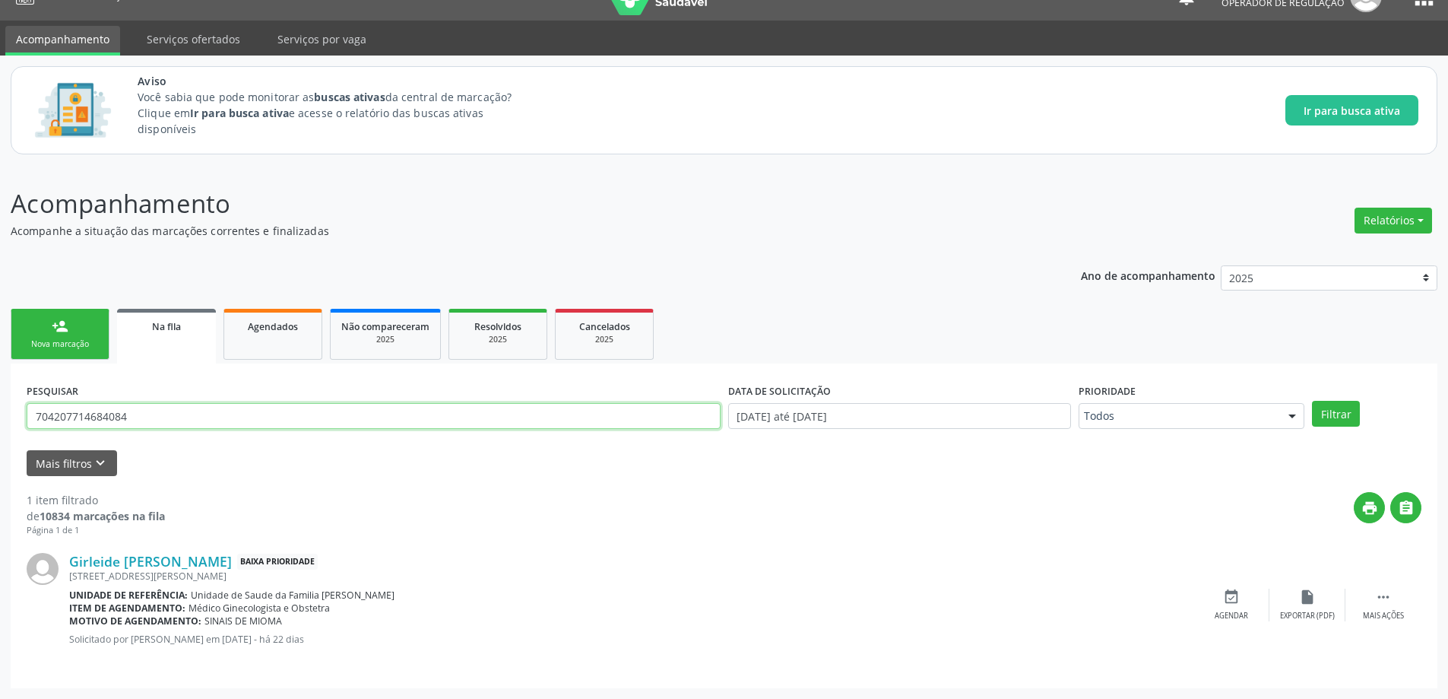
click at [250, 416] on input "704207714684084" at bounding box center [374, 416] width 694 height 26
type input "7"
paste input "704109066278850"
click at [1332, 417] on button "Filtrar" at bounding box center [1336, 414] width 48 height 26
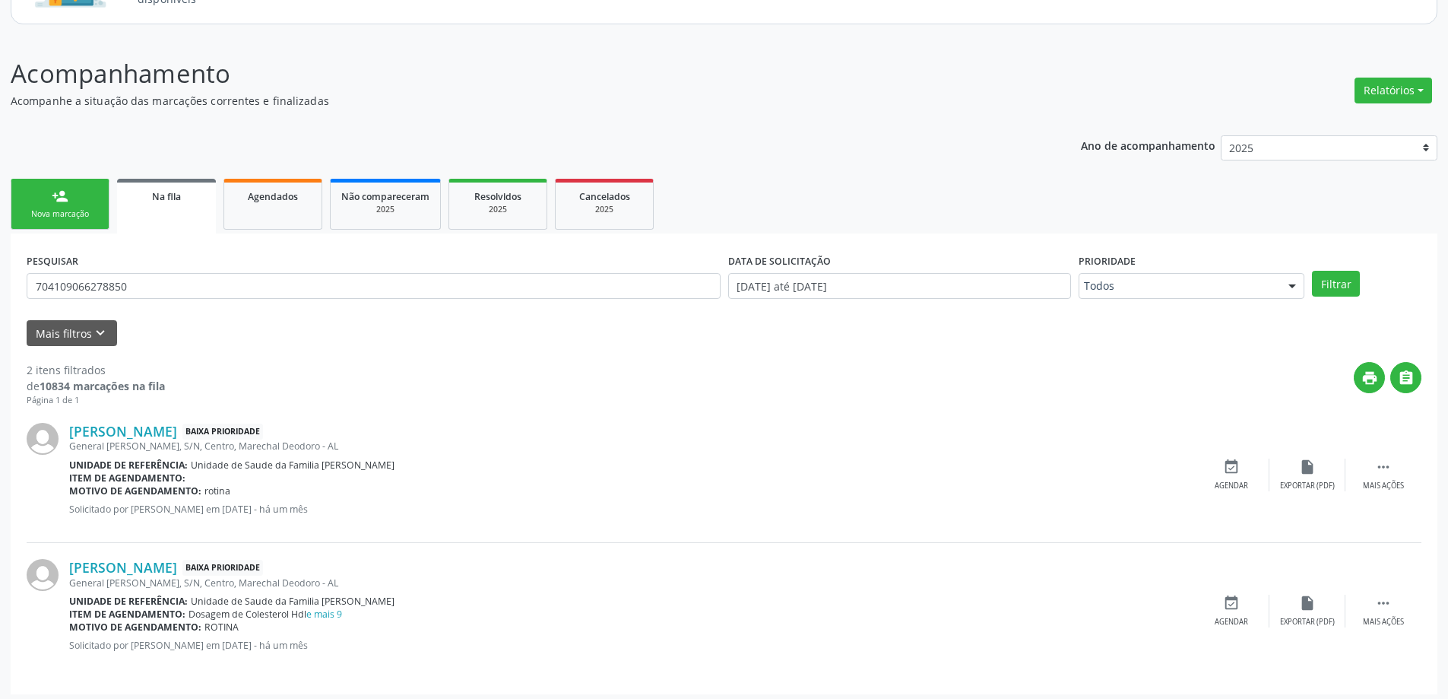
scroll to position [164, 0]
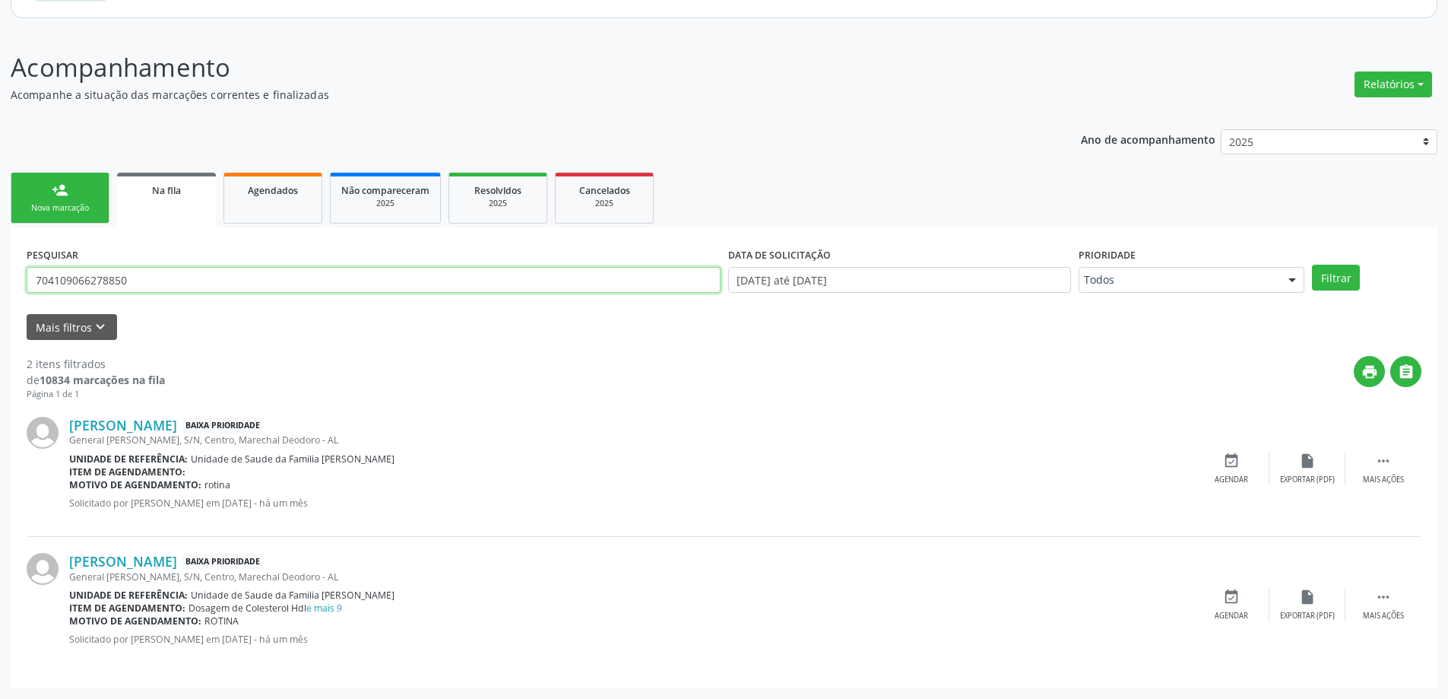
click at [158, 285] on input "704109066278850" at bounding box center [374, 280] width 694 height 26
type input "7"
type input "700685454811563"
click at [1353, 284] on button "Filtrar" at bounding box center [1336, 278] width 48 height 26
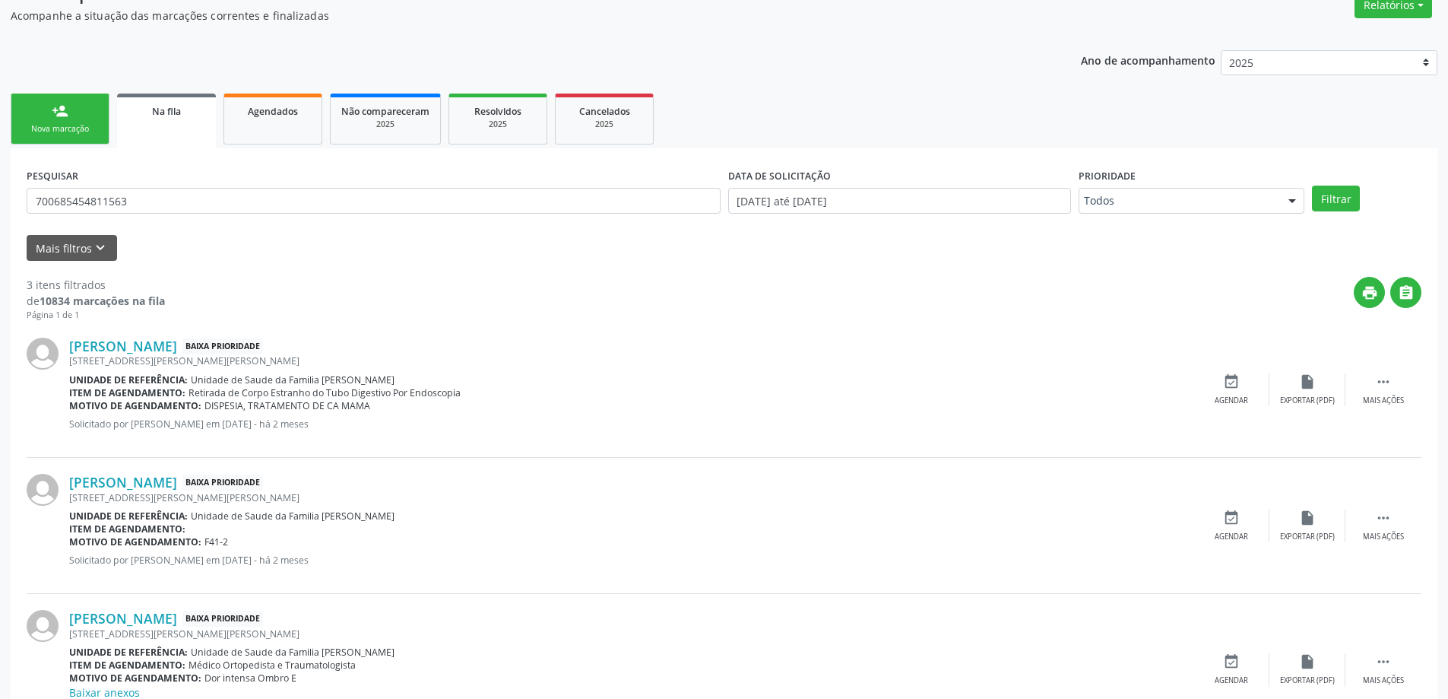
scroll to position [241, 0]
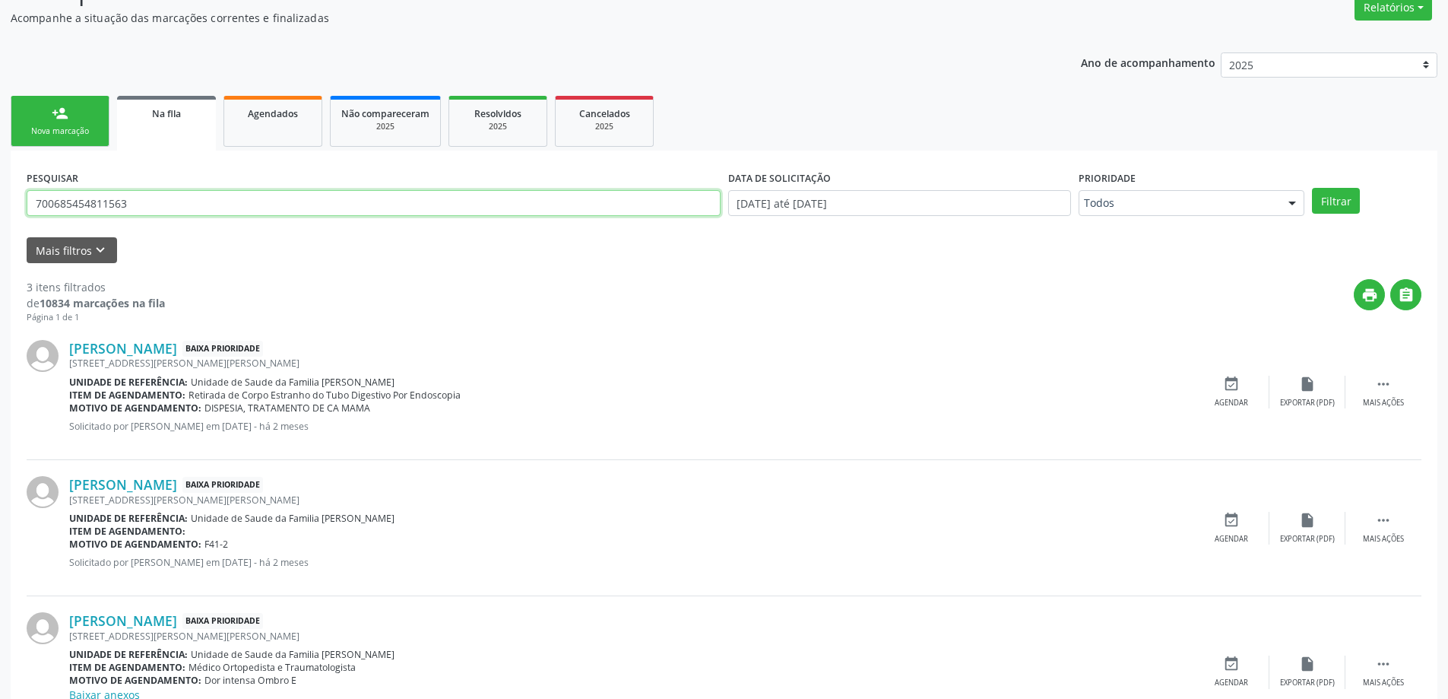
drag, startPoint x: 157, startPoint y: 200, endPoint x: 36, endPoint y: 200, distance: 120.9
click at [36, 200] on input "700685454811563" at bounding box center [374, 203] width 694 height 26
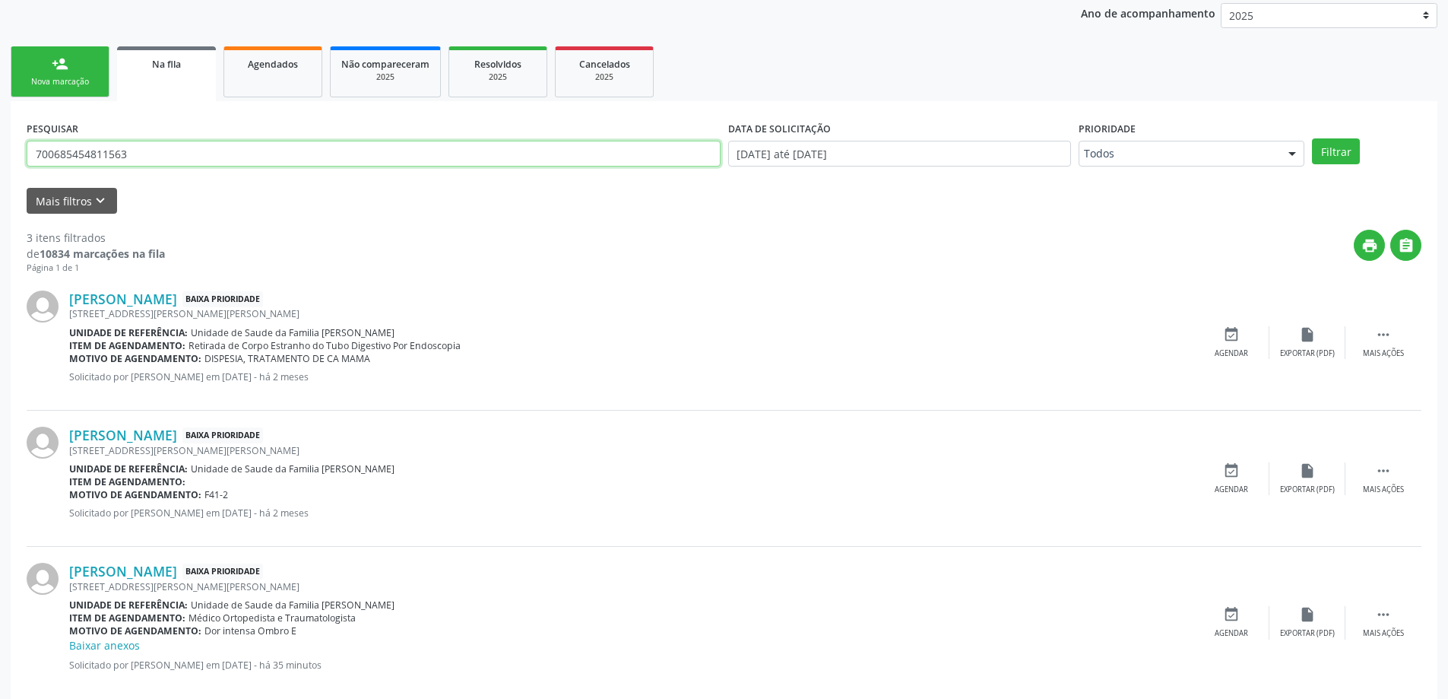
scroll to position [317, 0]
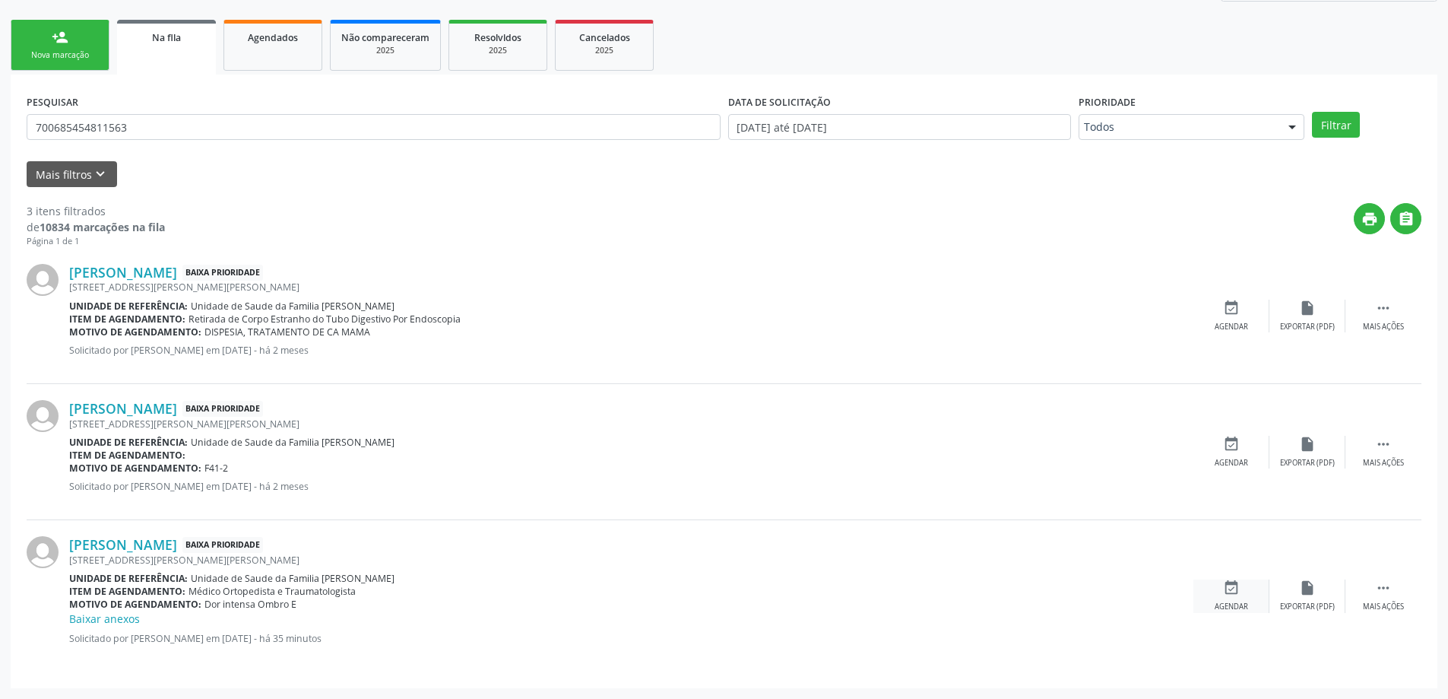
click at [1231, 588] on icon "event_available" at bounding box center [1231, 587] width 17 height 17
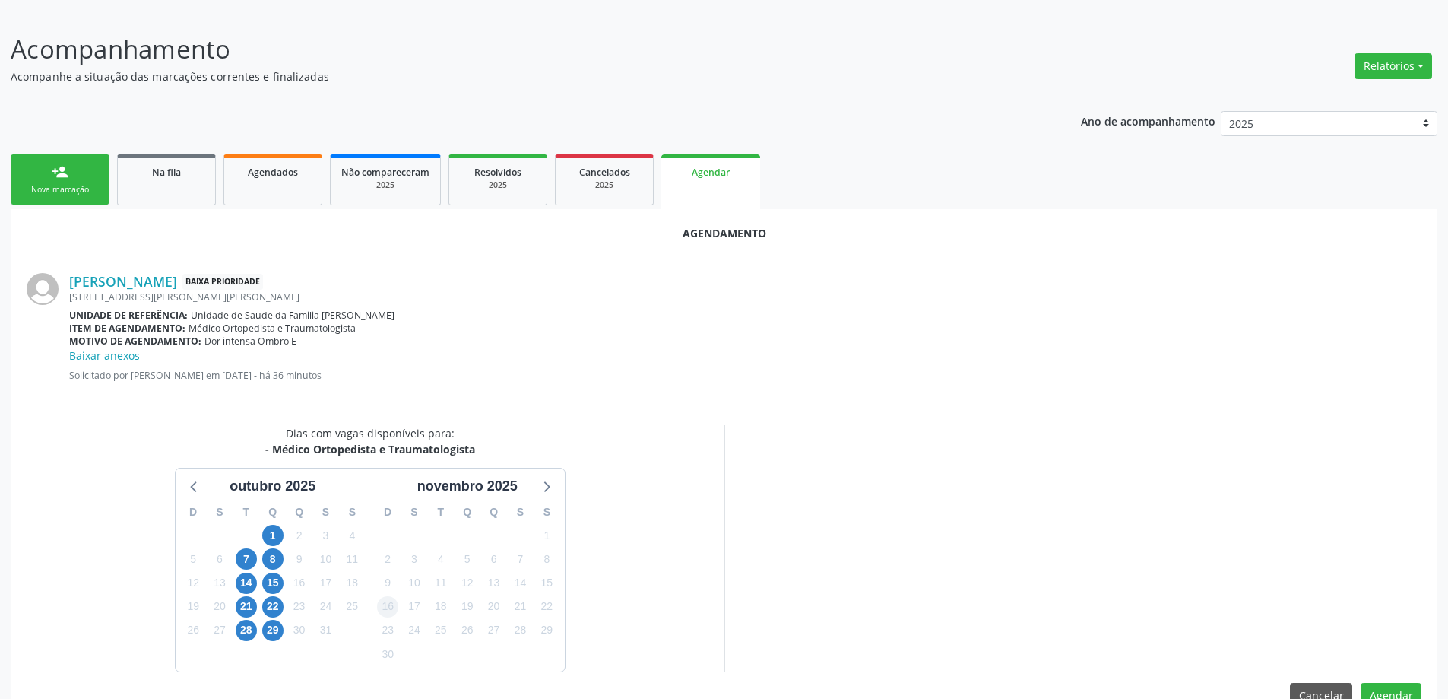
scroll to position [218, 0]
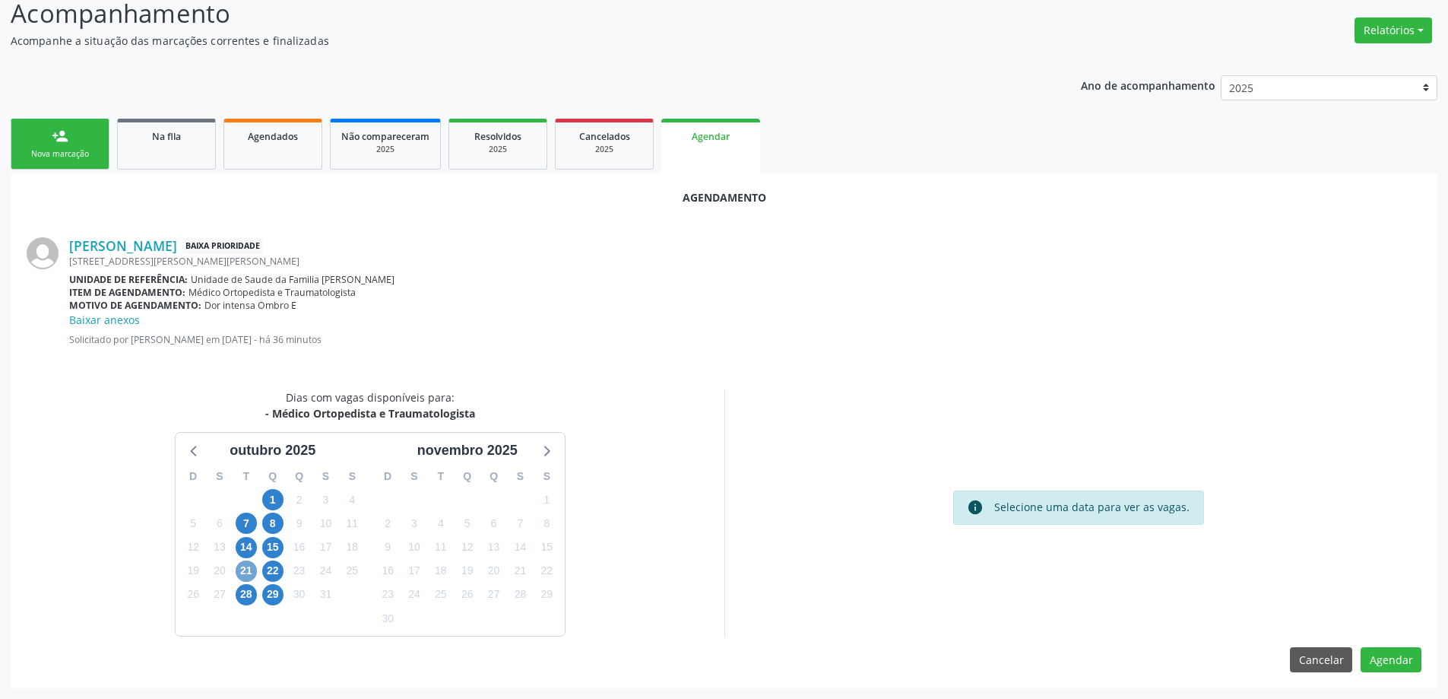
click at [237, 573] on span "21" at bounding box center [246, 570] width 21 height 21
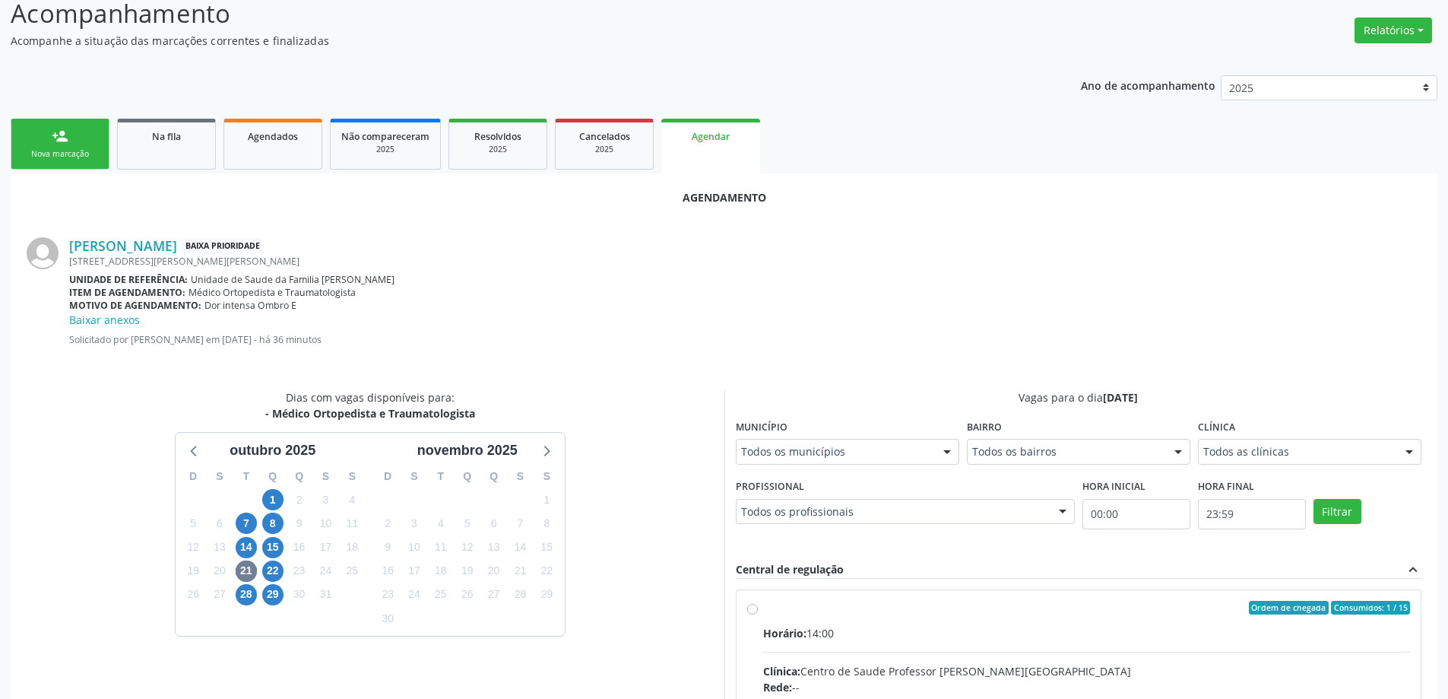
radio input "true"
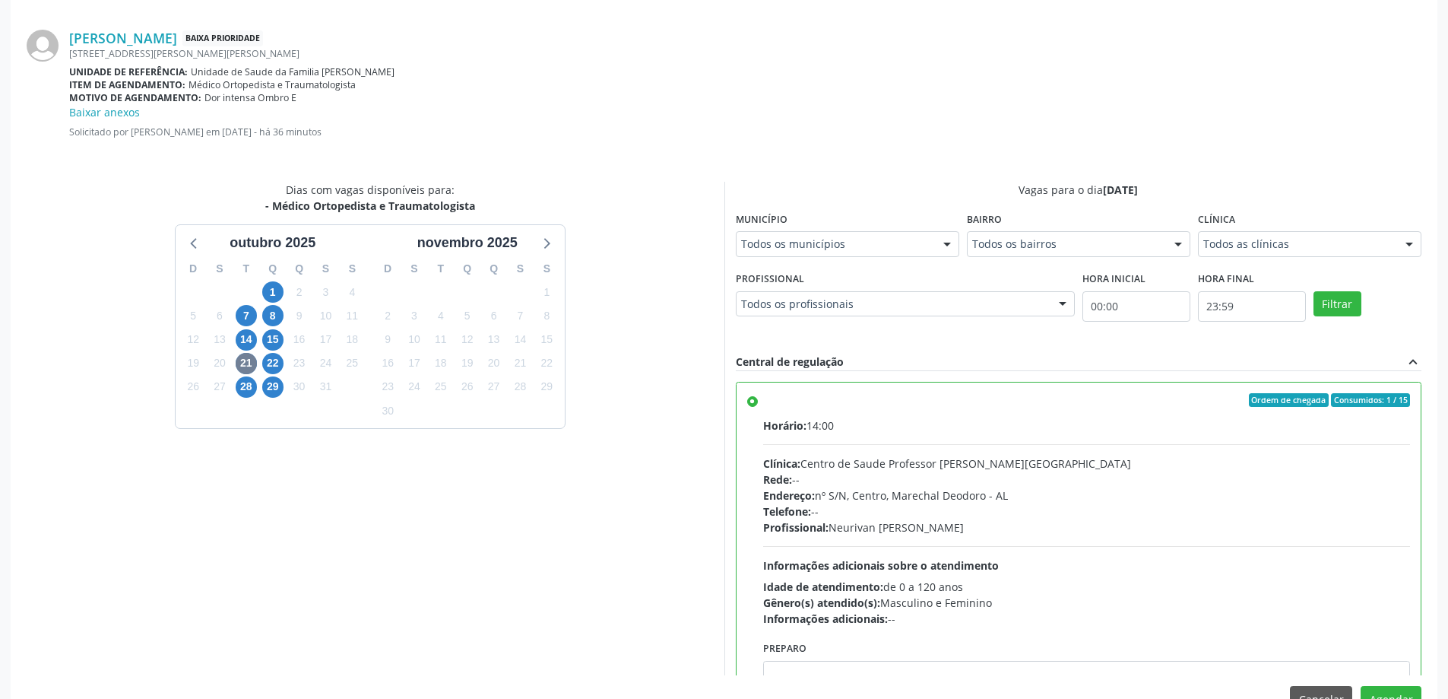
scroll to position [465, 0]
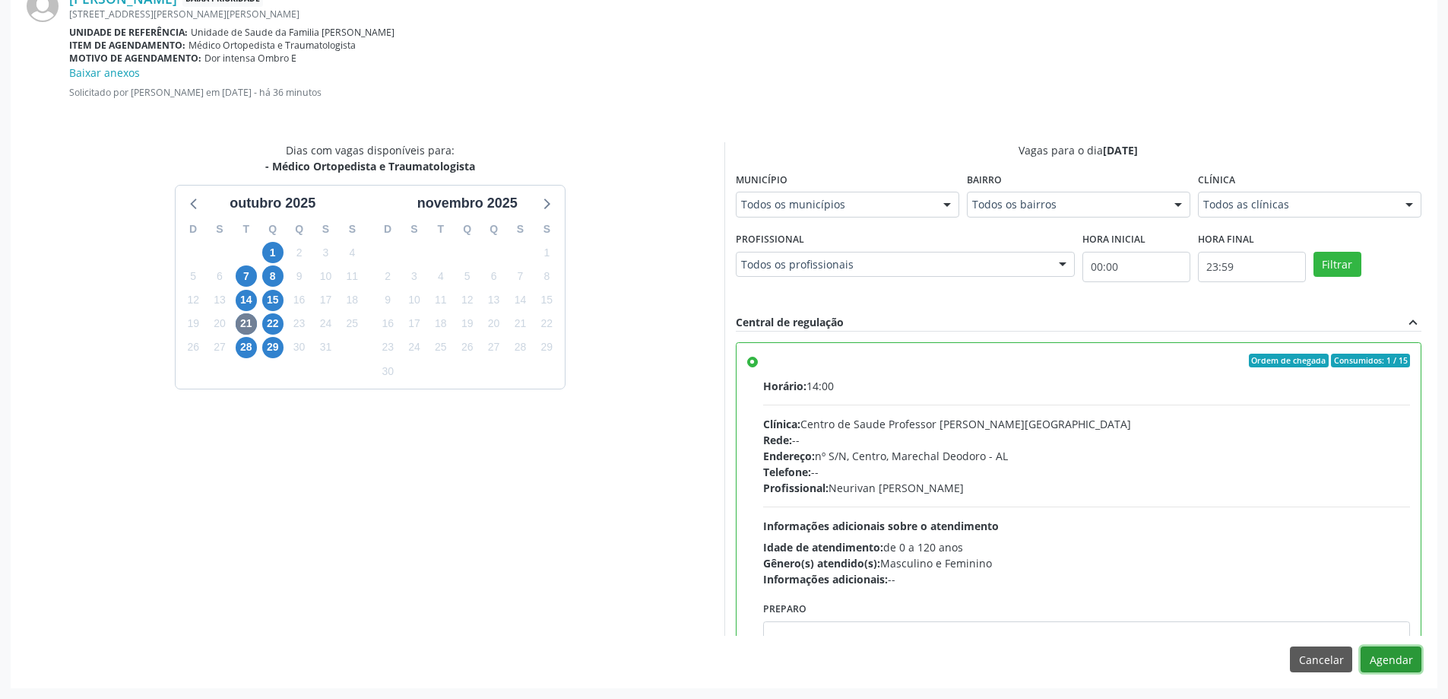
click at [1387, 666] on button "Agendar" at bounding box center [1391, 659] width 61 height 26
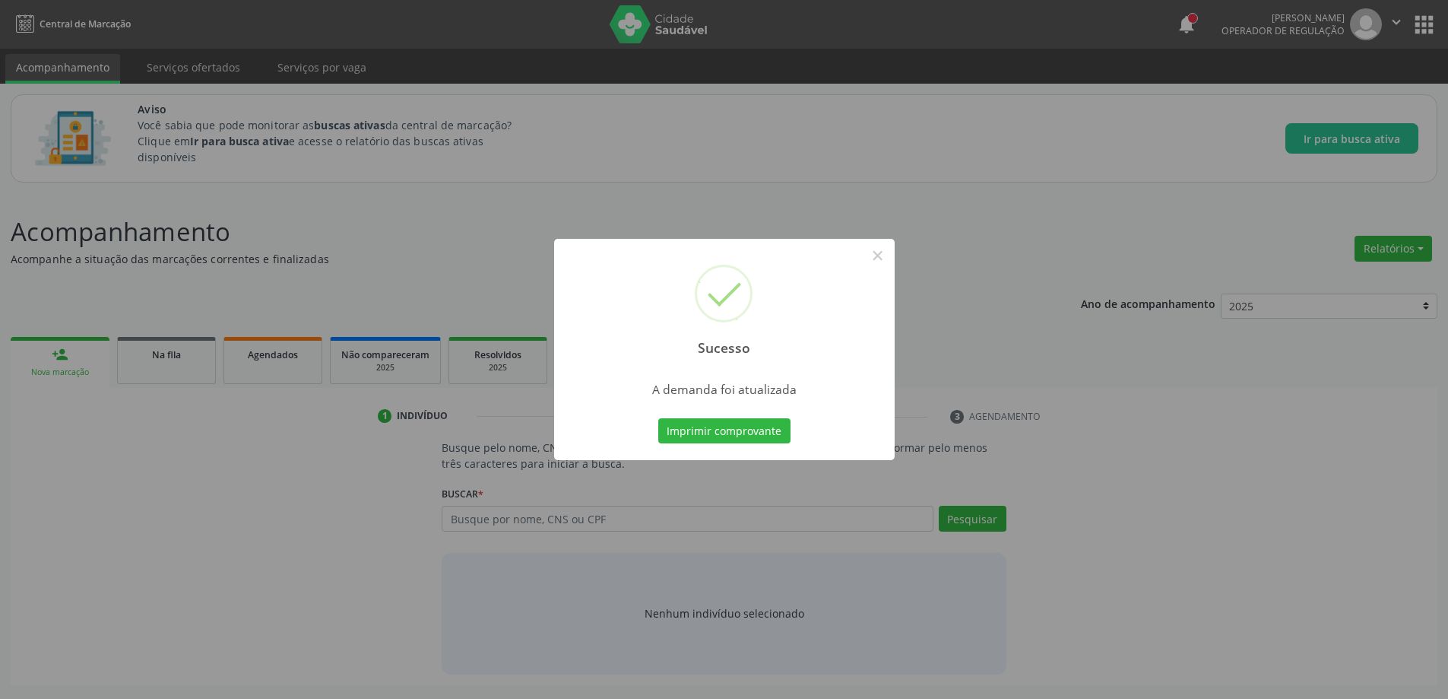
scroll to position [0, 0]
click at [883, 252] on button "×" at bounding box center [884, 256] width 26 height 26
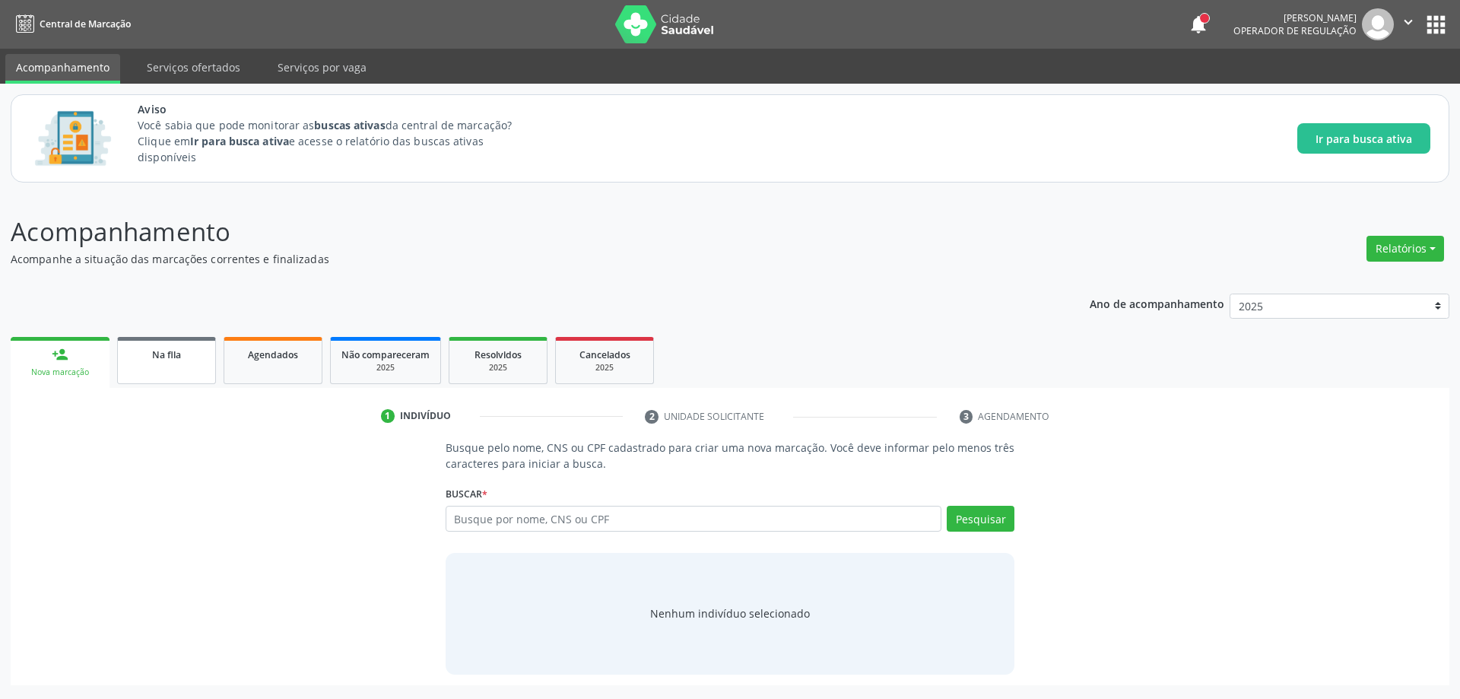
click at [162, 357] on span "Na fila" at bounding box center [166, 354] width 29 height 13
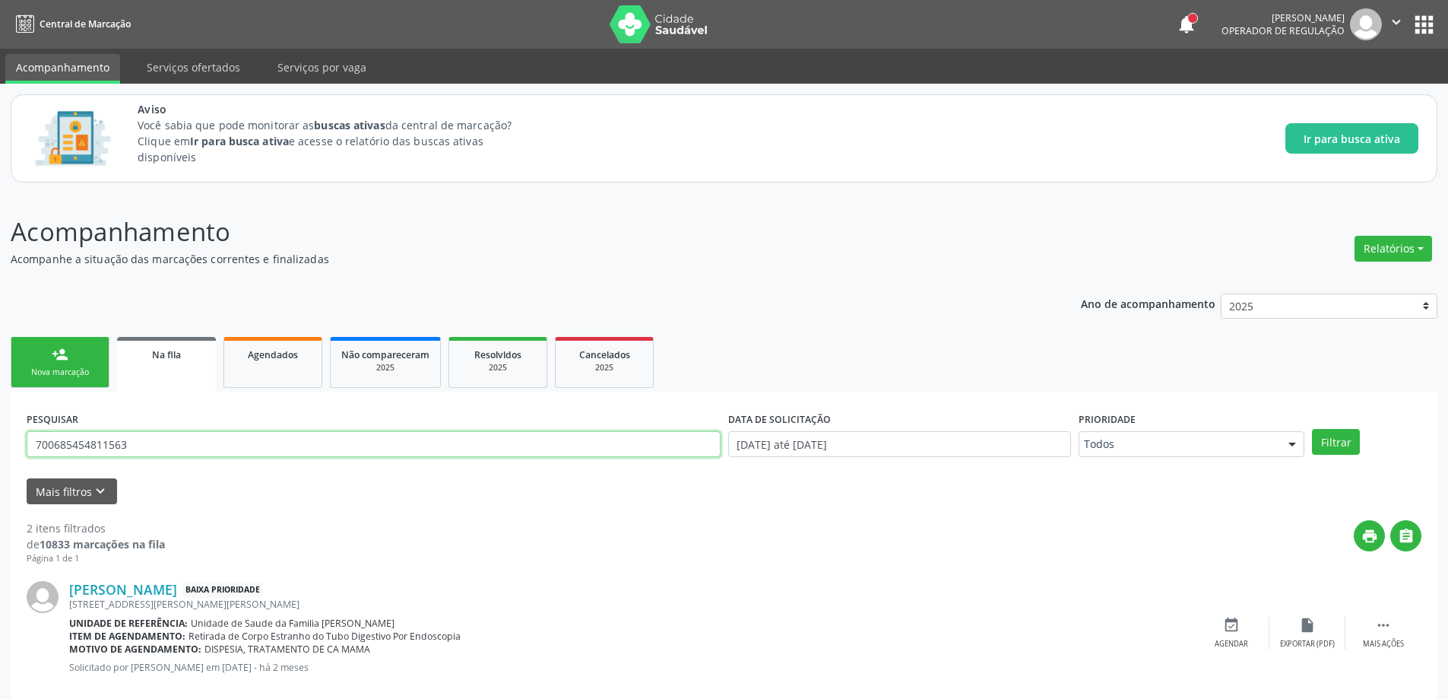
click at [161, 437] on input "700685454811563" at bounding box center [374, 444] width 694 height 26
type input "7"
click at [1331, 440] on button "Filtrar" at bounding box center [1336, 442] width 48 height 26
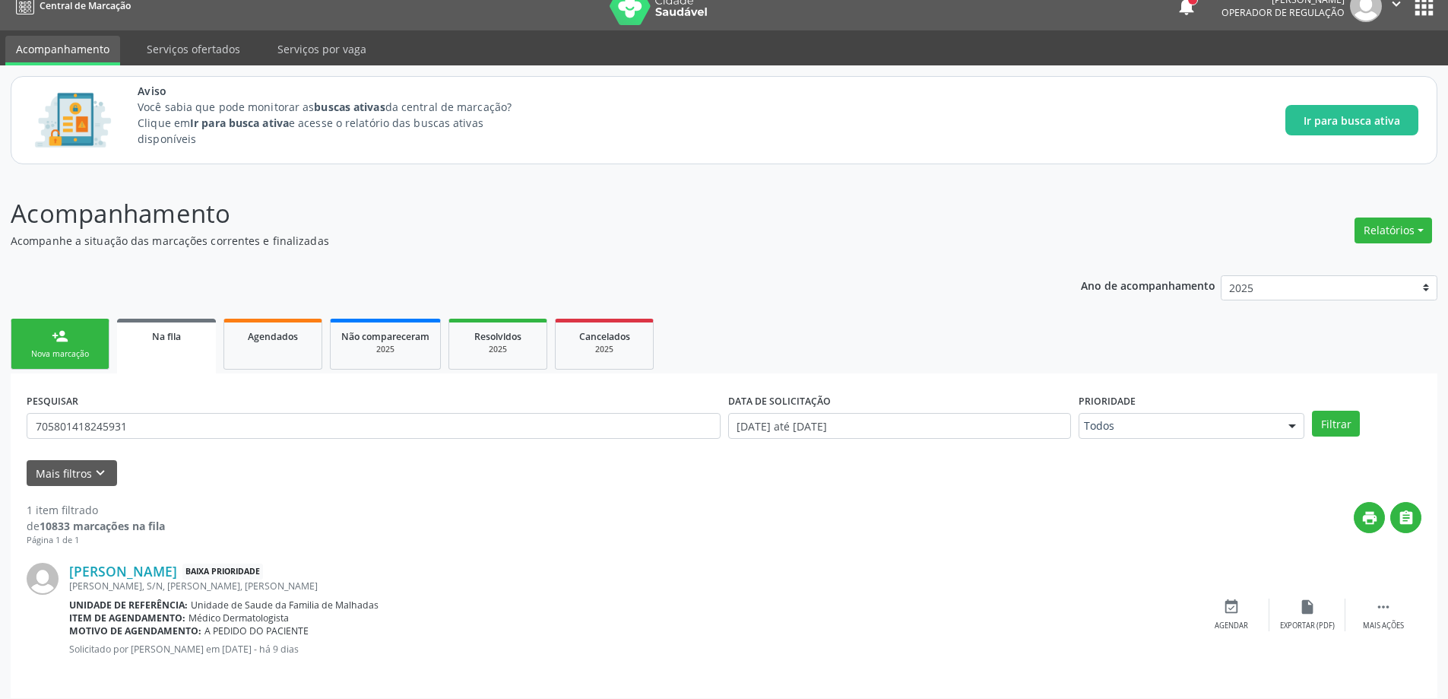
scroll to position [28, 0]
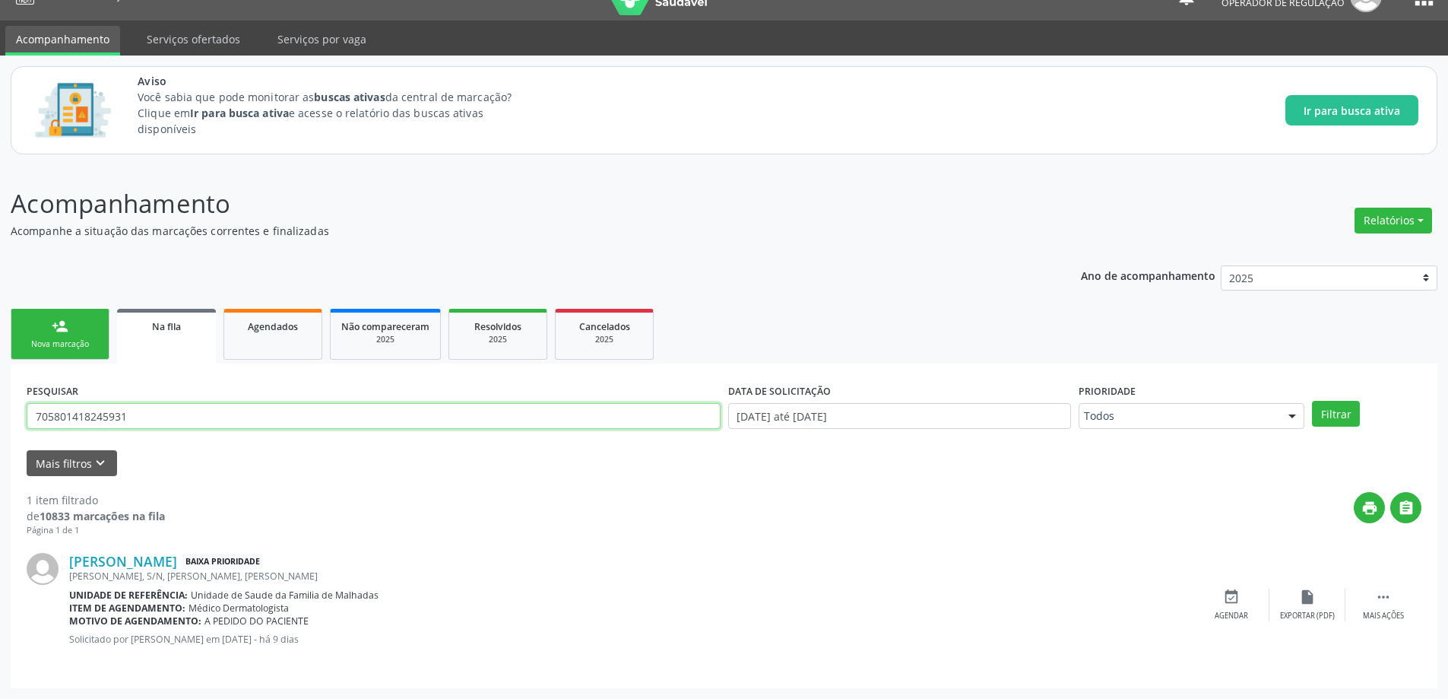
click at [170, 412] on input "705801418245931" at bounding box center [374, 416] width 694 height 26
type input "7"
click at [1336, 427] on div "PESQUISAR 706507327992390 DATA DE SOLICITAÇÃO [DATE] até [DATE] Prioridade Todo…" at bounding box center [724, 408] width 1403 height 59
click at [1336, 421] on button "Filtrar" at bounding box center [1336, 414] width 48 height 26
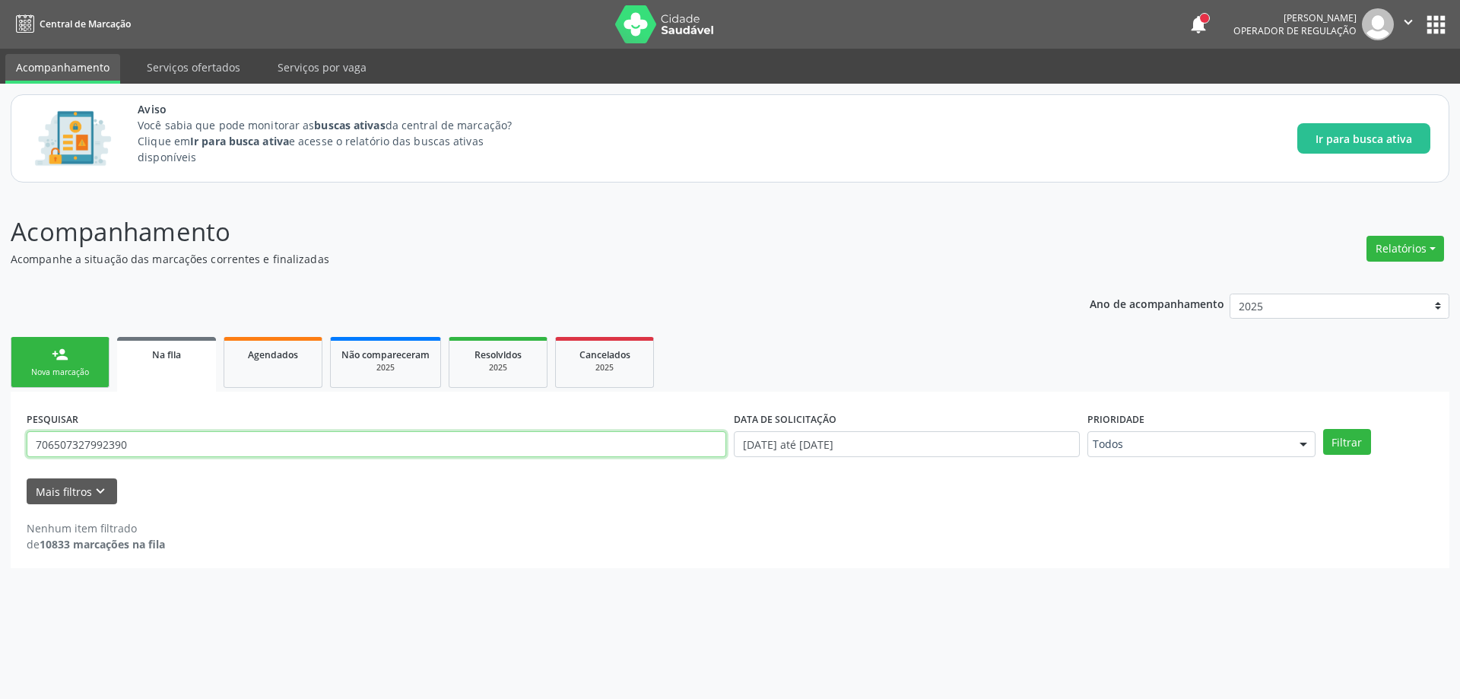
click at [201, 446] on input "706507327992390" at bounding box center [376, 444] width 699 height 26
type input "7"
paste input "700006955556600"
type input "700006955556600"
click at [1360, 440] on button "Filtrar" at bounding box center [1347, 442] width 48 height 26
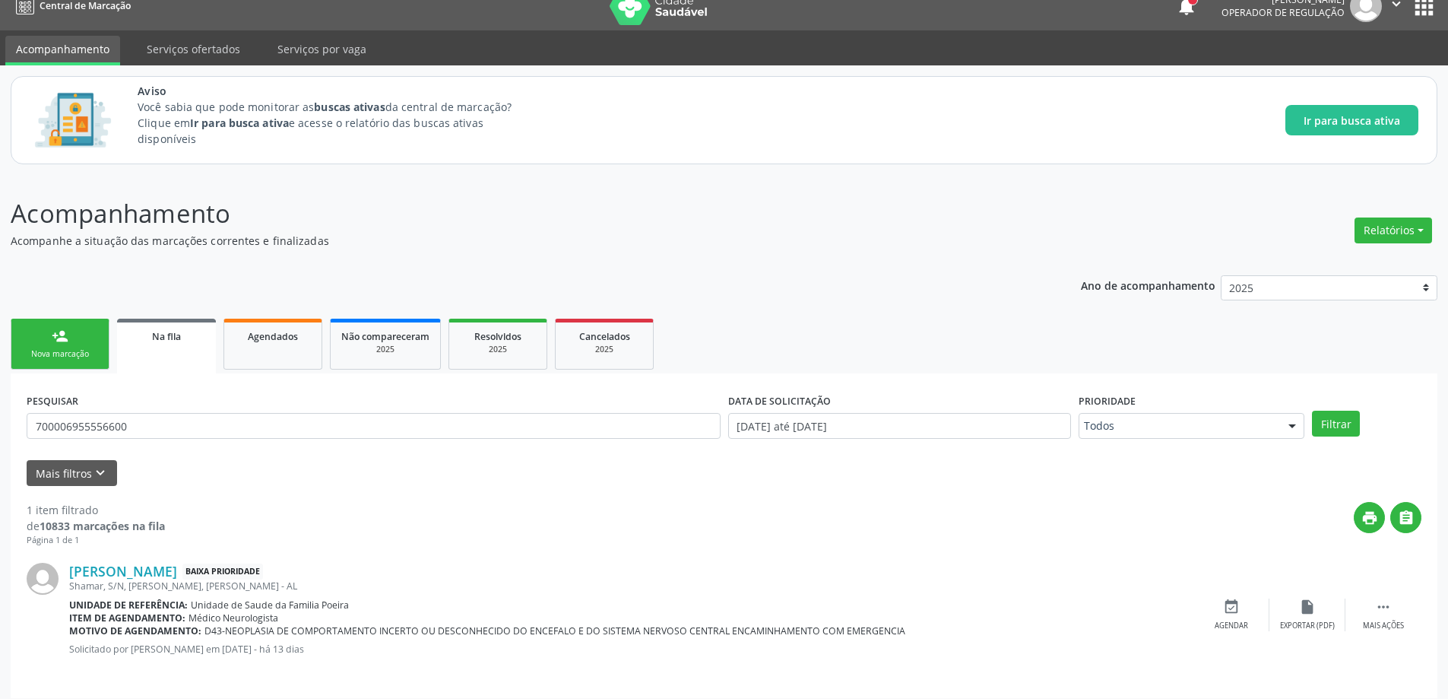
scroll to position [28, 0]
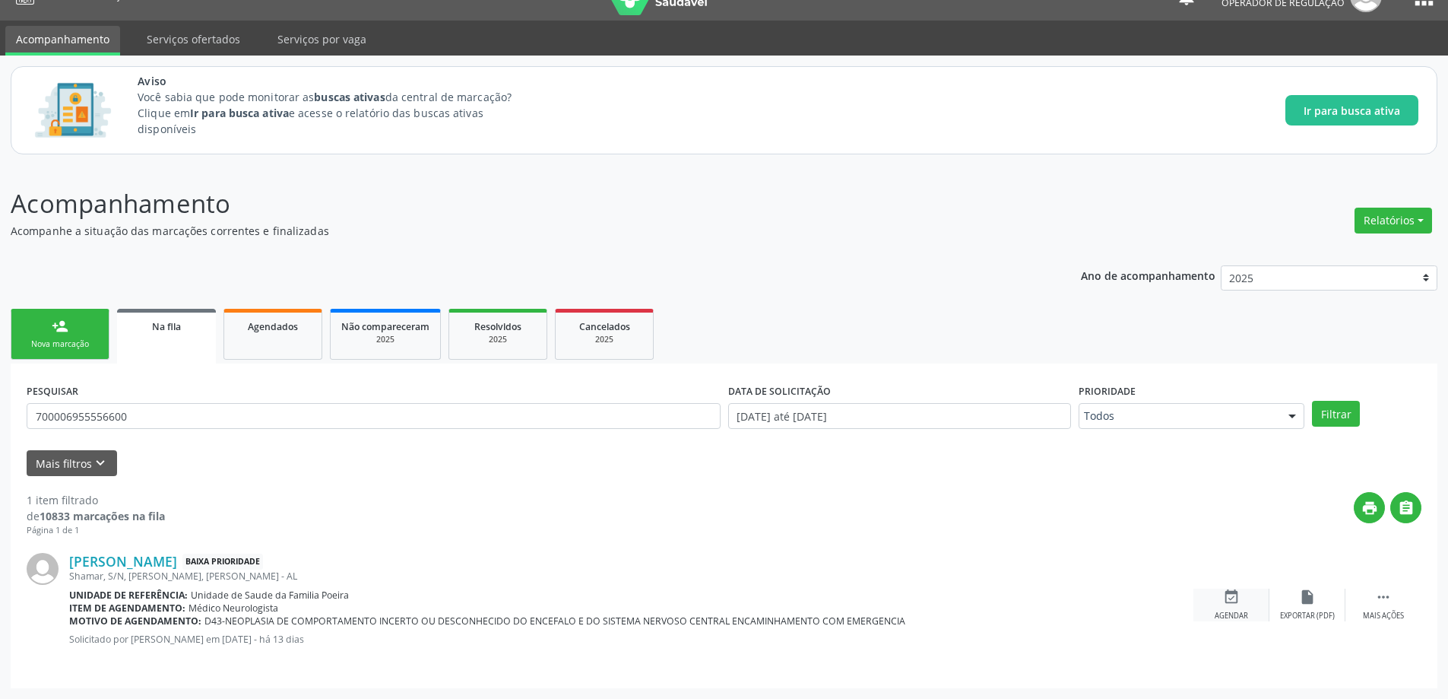
click at [1235, 608] on div "event_available Agendar" at bounding box center [1232, 604] width 76 height 33
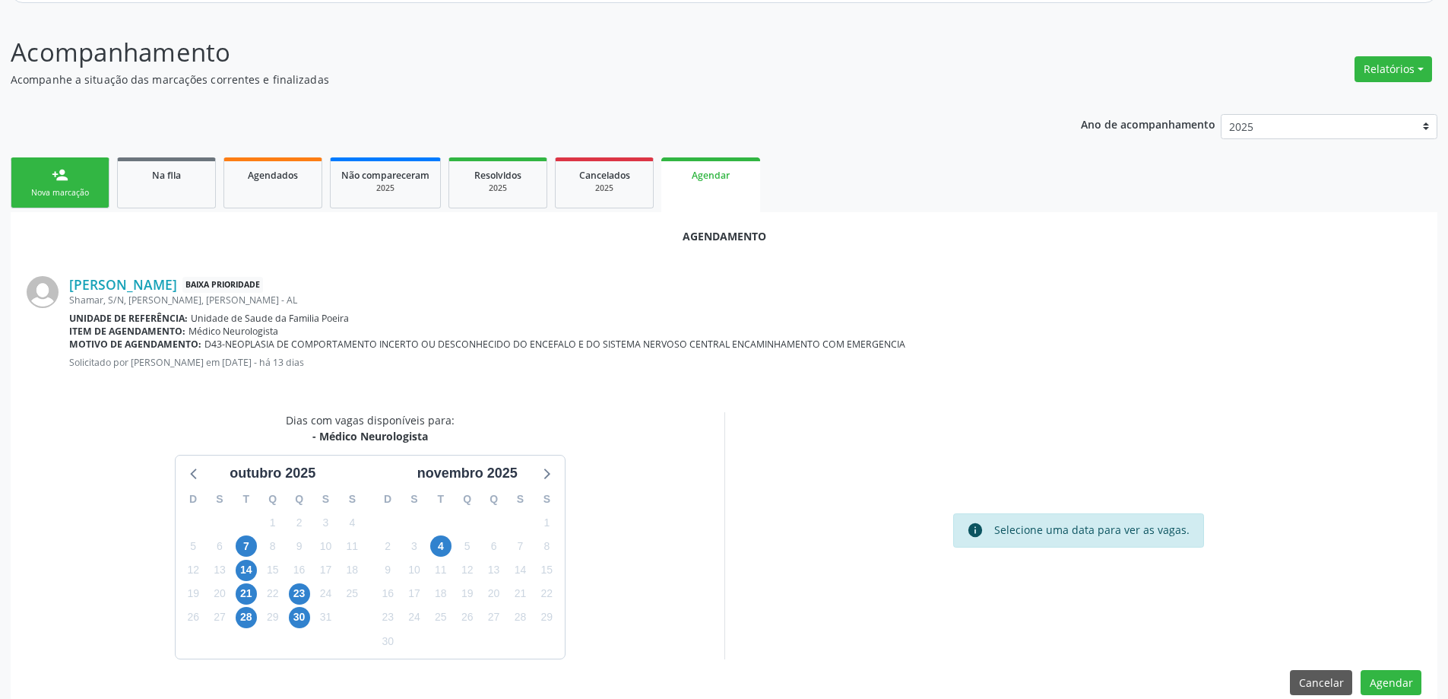
scroll to position [180, 0]
click at [303, 594] on span "23" at bounding box center [299, 592] width 21 height 21
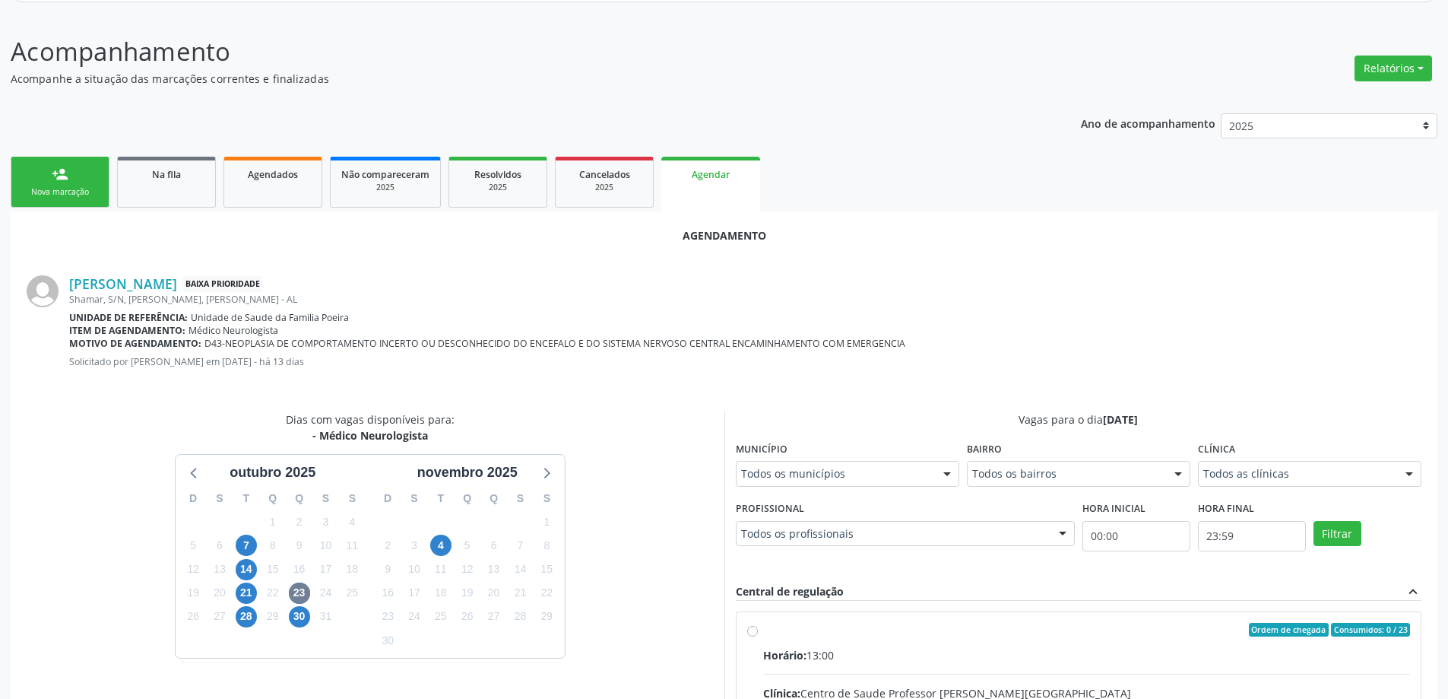
click at [751, 633] on input "Ordem de chegada Consumidos: 0 / 23 Horário: 13:00 Clínica: Centro de Saude Pro…" at bounding box center [752, 630] width 11 height 14
radio input "true"
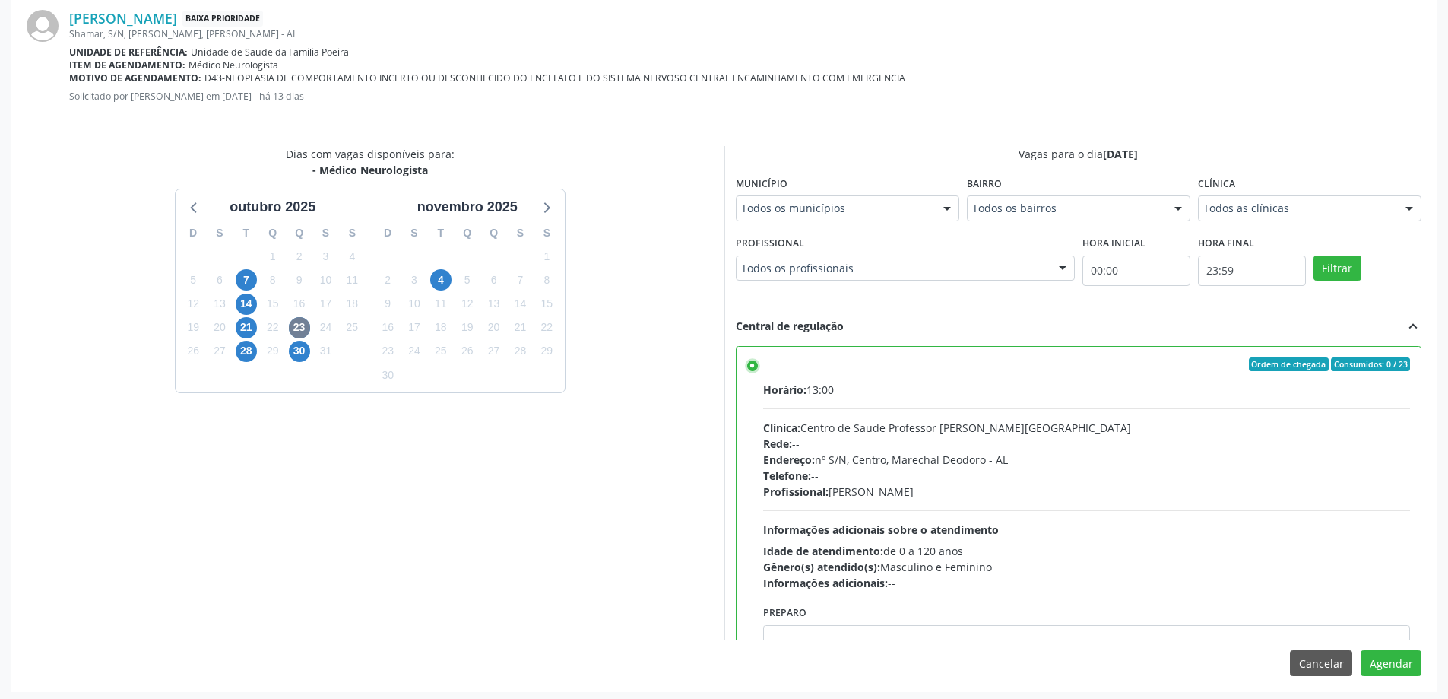
scroll to position [449, 0]
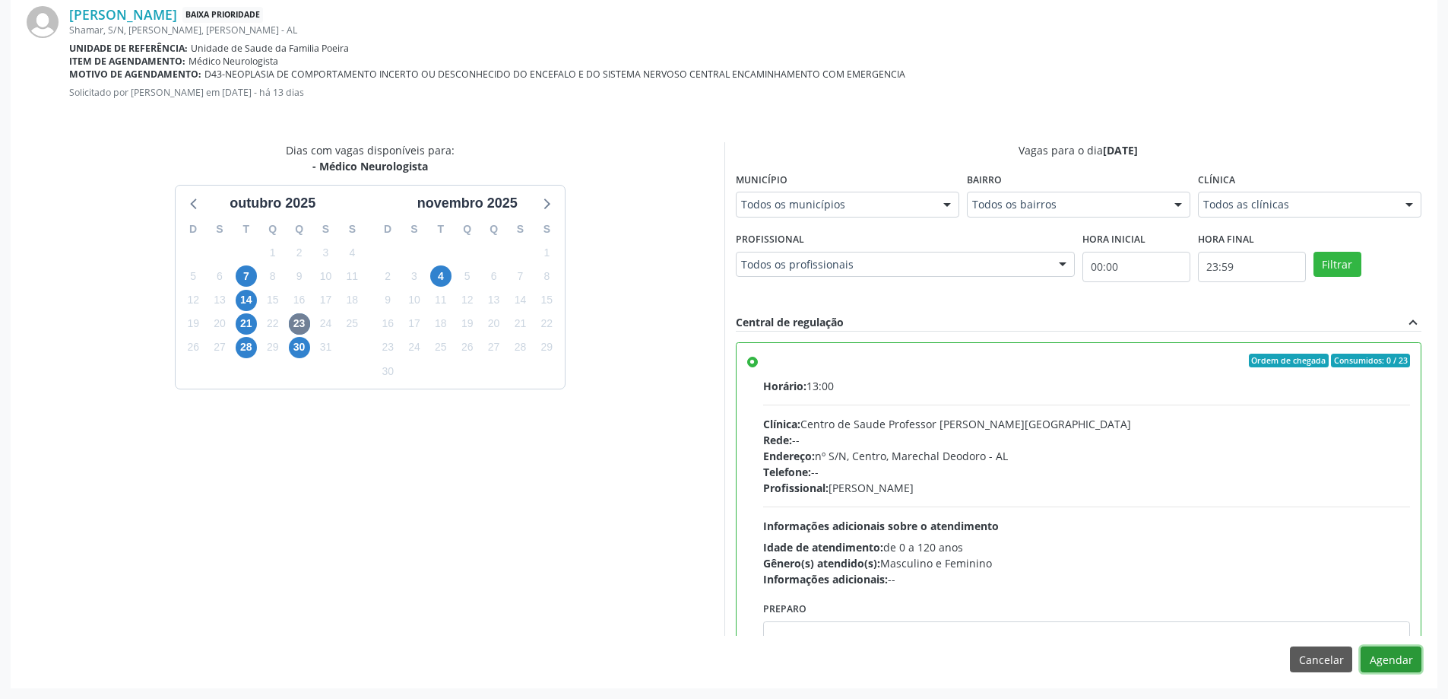
click at [1391, 652] on button "Agendar" at bounding box center [1391, 659] width 61 height 26
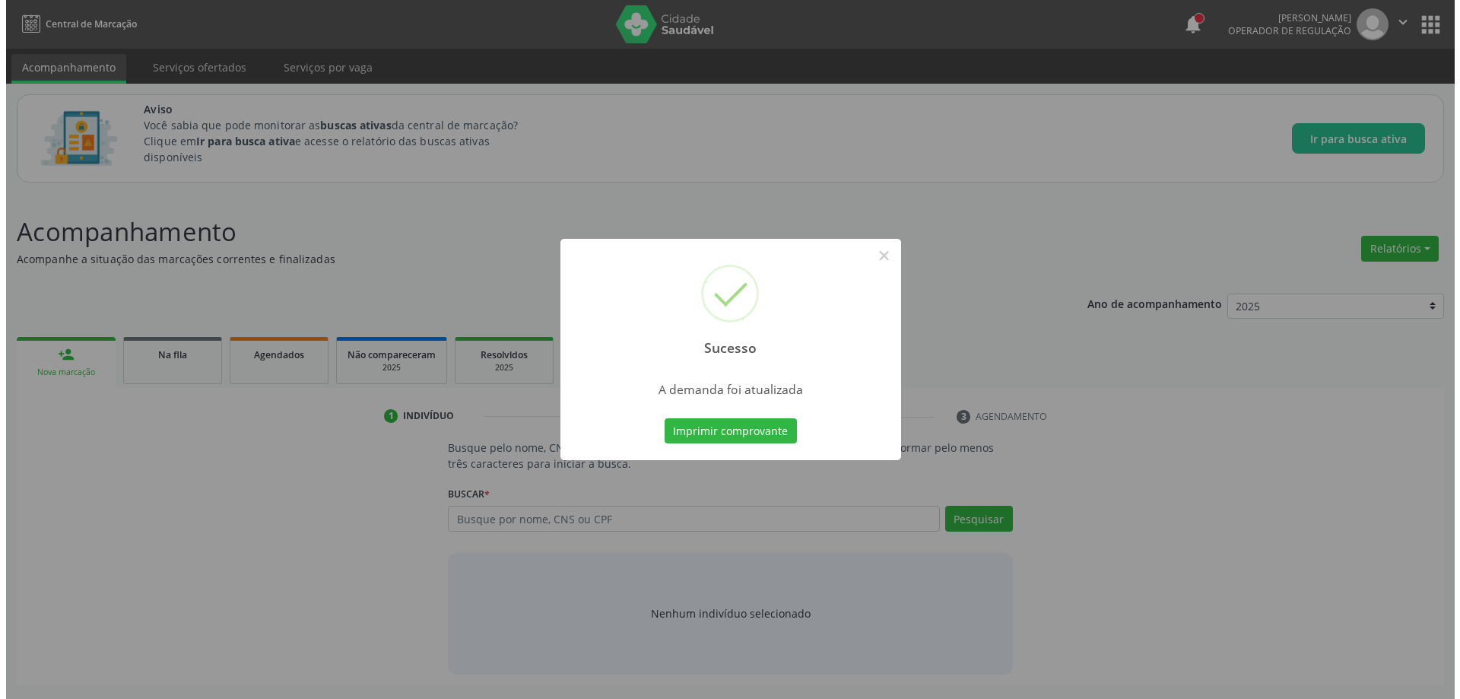
scroll to position [0, 0]
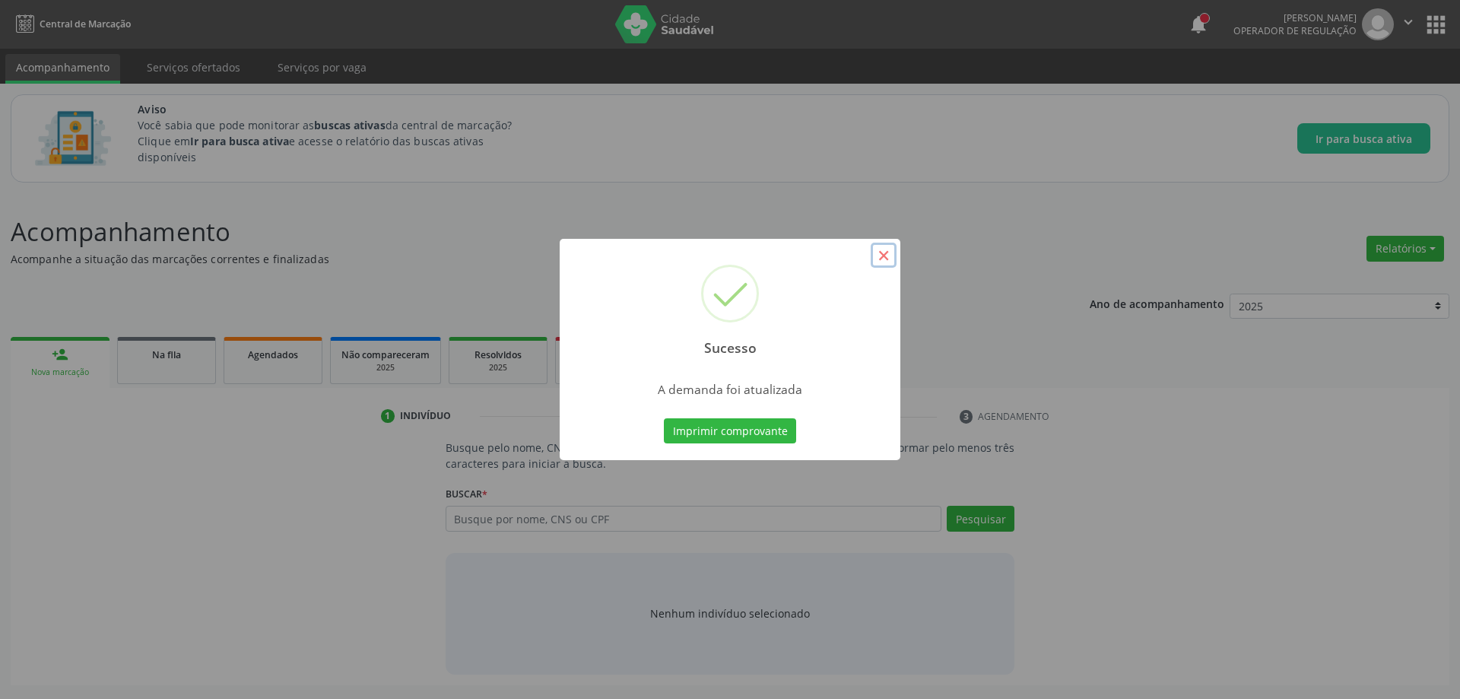
click at [880, 259] on button "×" at bounding box center [884, 256] width 26 height 26
